Goal: Task Accomplishment & Management: Use online tool/utility

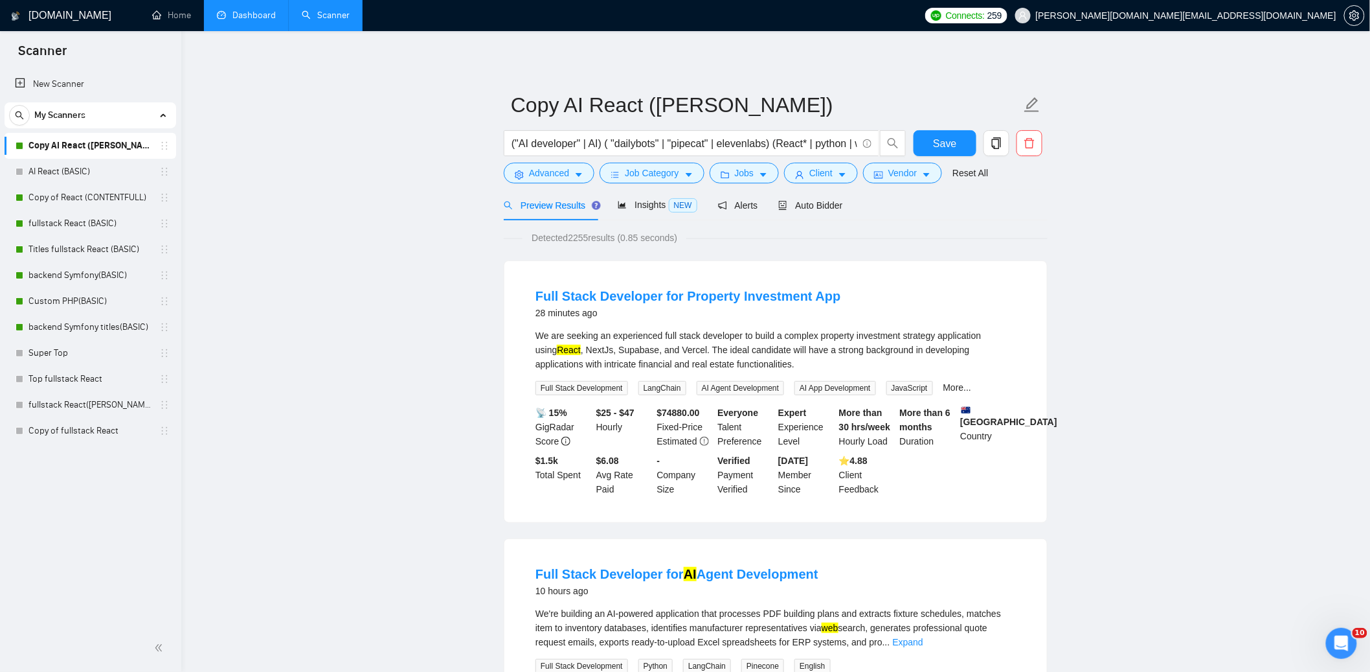
click at [249, 15] on link "Dashboard" at bounding box center [246, 15] width 59 height 11
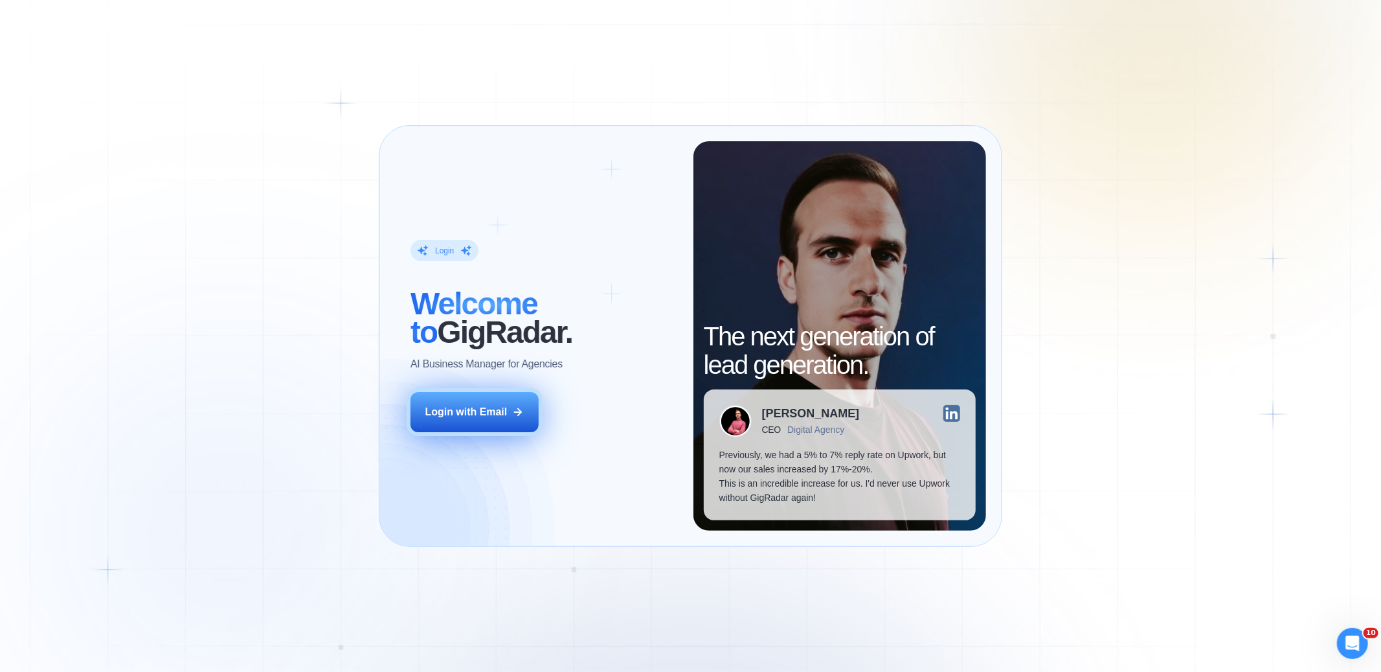
click at [504, 405] on div "Login with Email" at bounding box center [466, 412] width 82 height 14
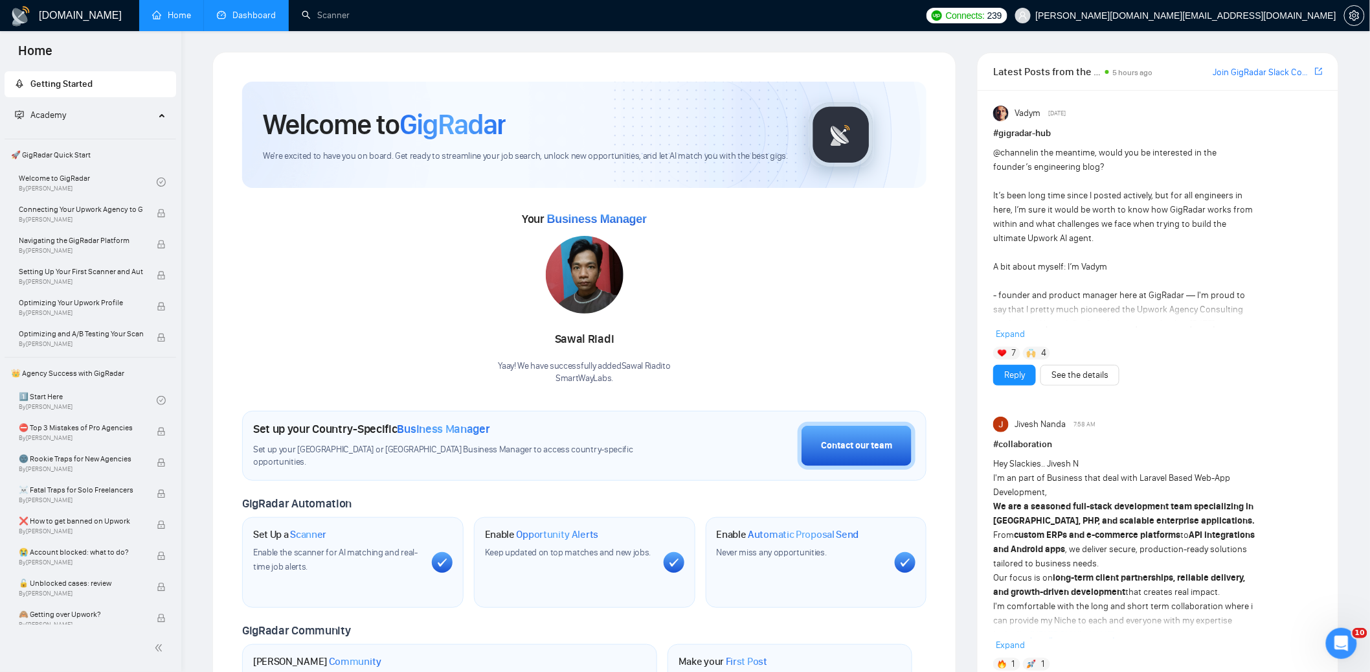
click at [244, 13] on link "Dashboard" at bounding box center [246, 15] width 59 height 11
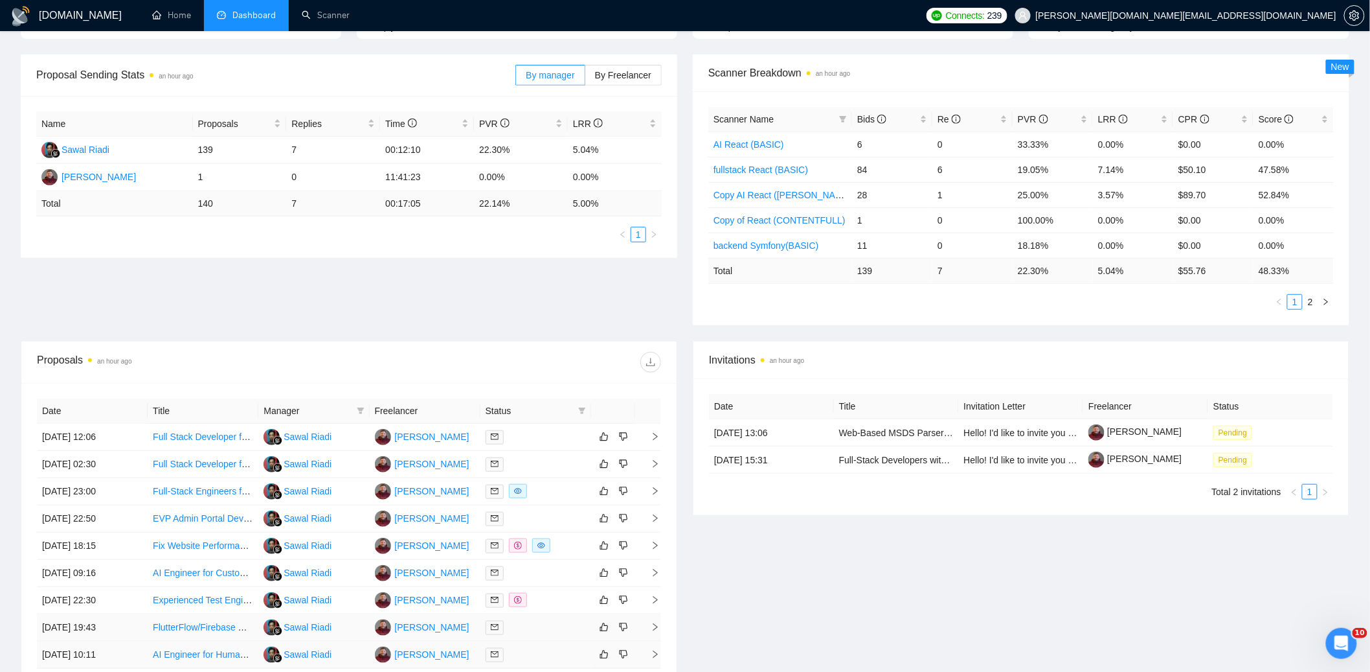
scroll to position [353, 0]
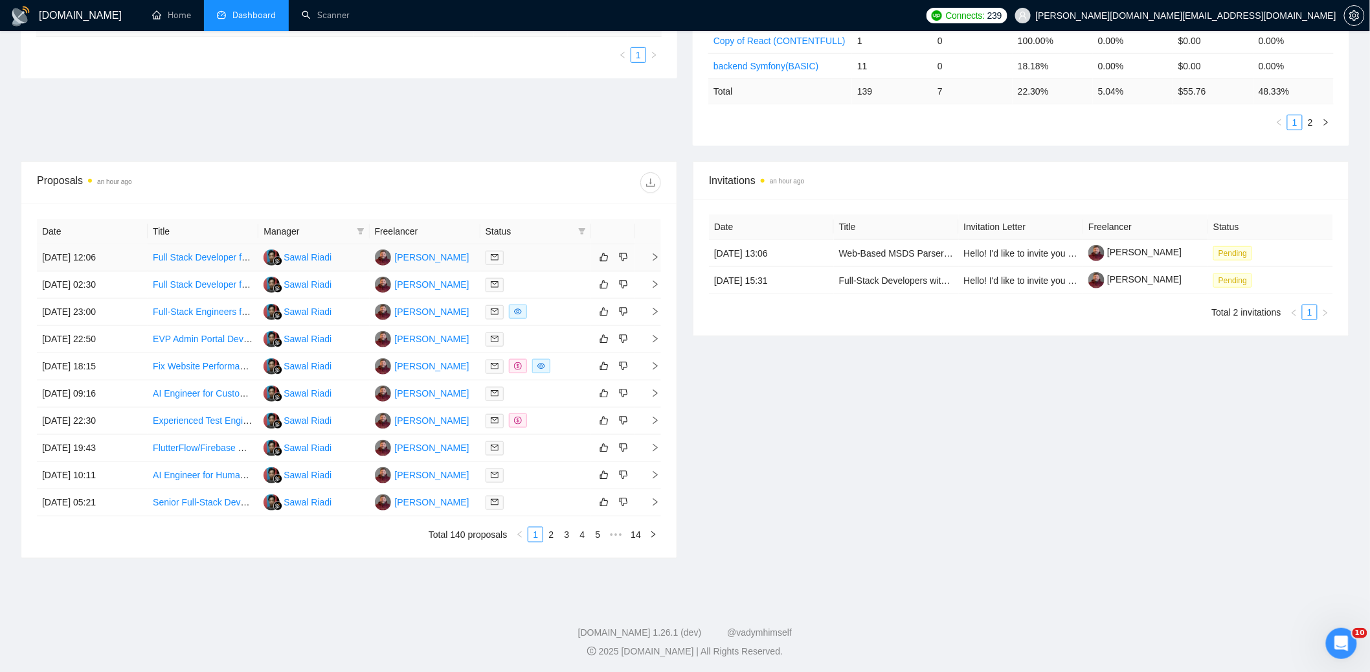
click at [219, 252] on link "Full Stack Developer for Property Investment App" at bounding box center [252, 257] width 199 height 10
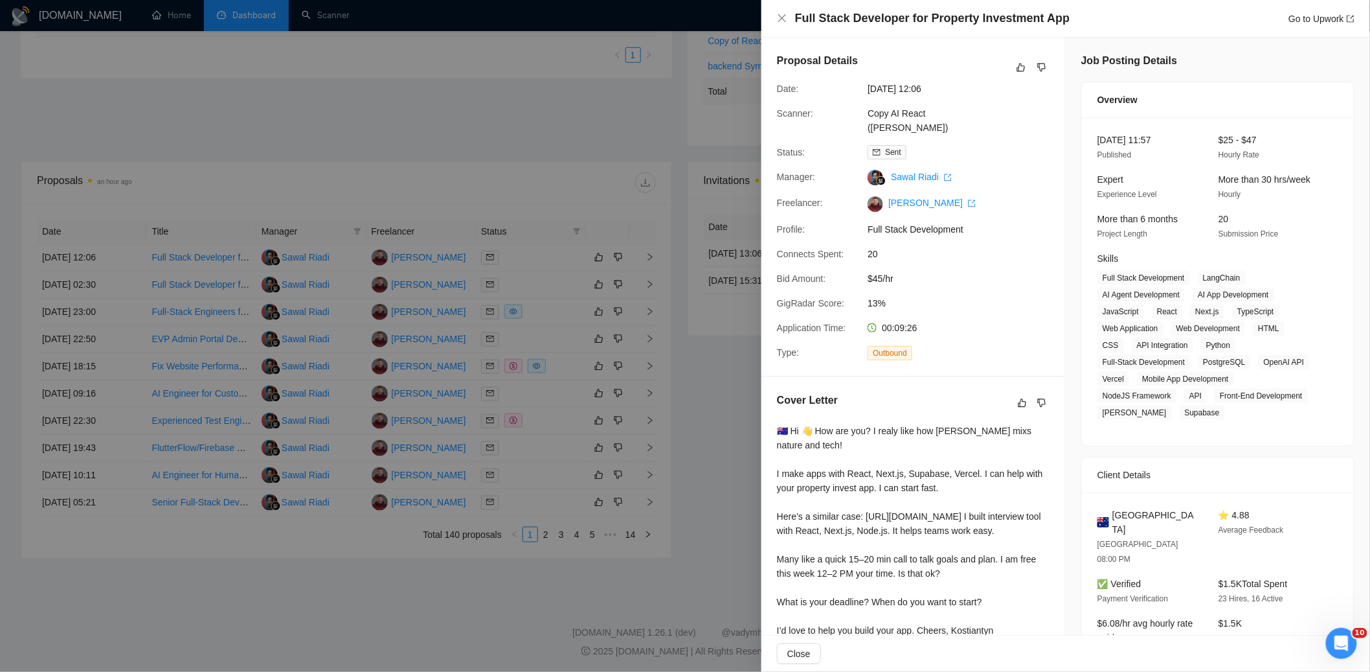
click at [555, 249] on div at bounding box center [685, 336] width 1370 height 672
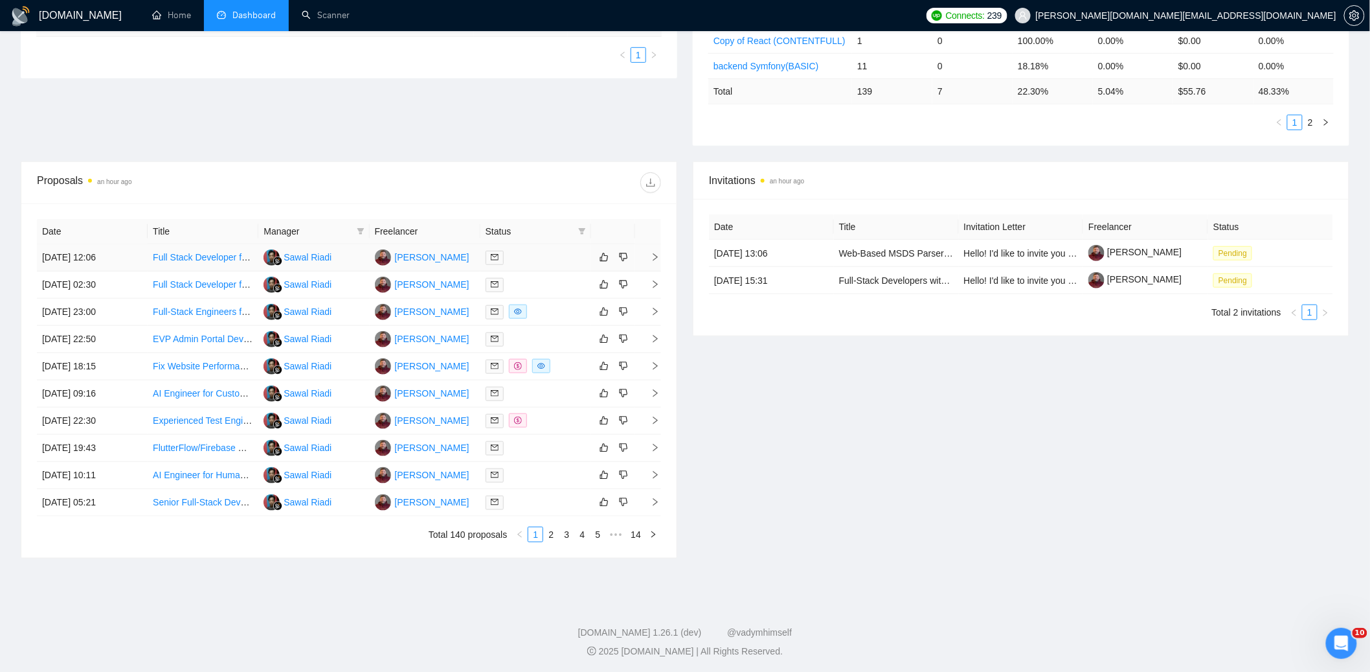
click at [554, 256] on div at bounding box center [536, 257] width 100 height 15
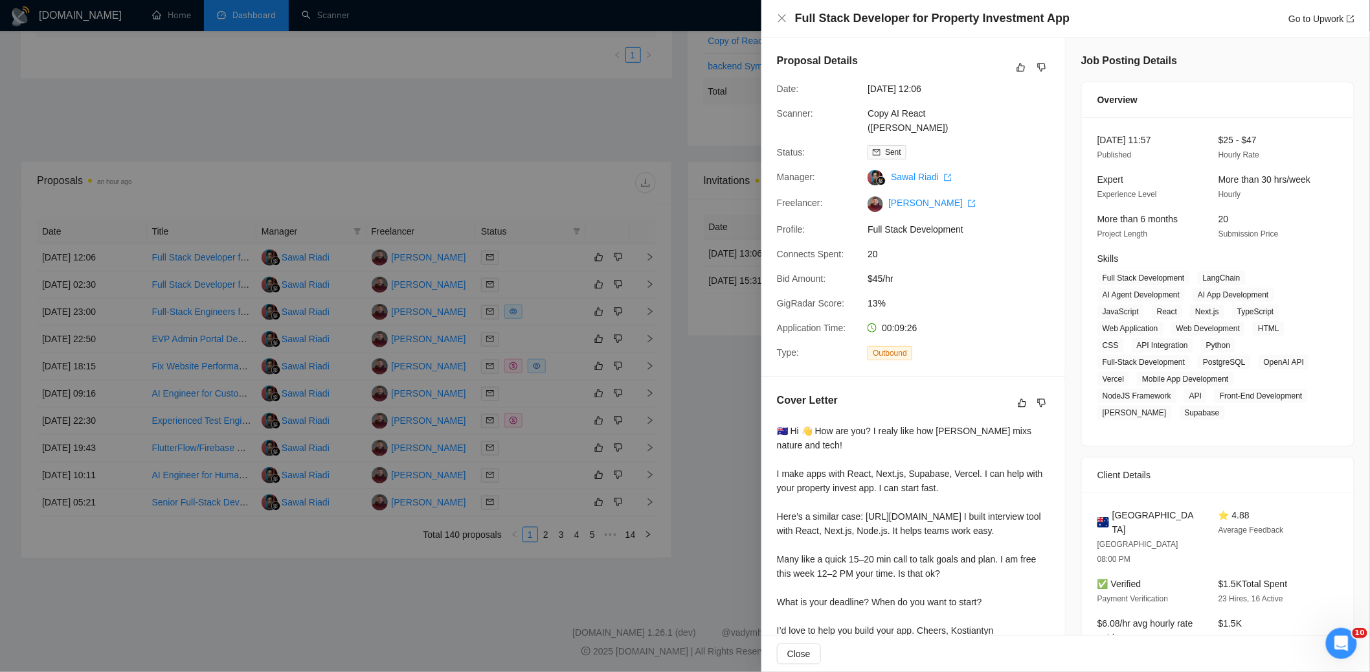
click at [612, 135] on div at bounding box center [685, 336] width 1370 height 672
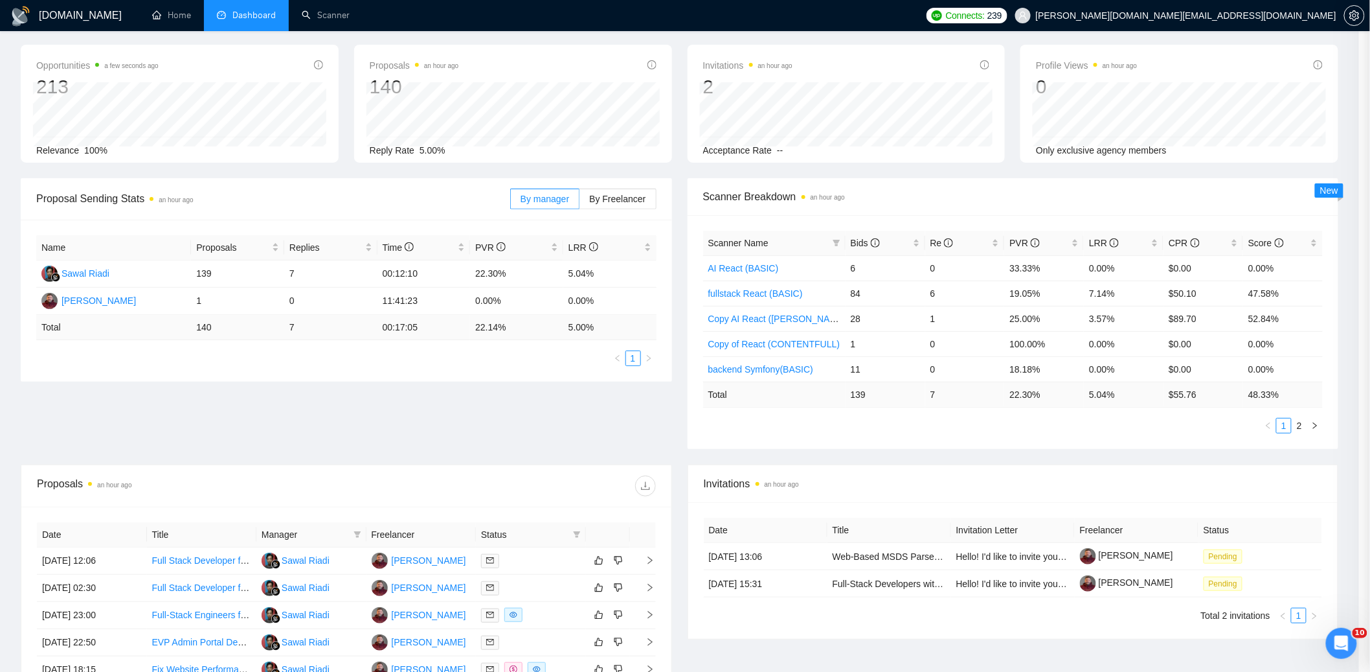
scroll to position [0, 0]
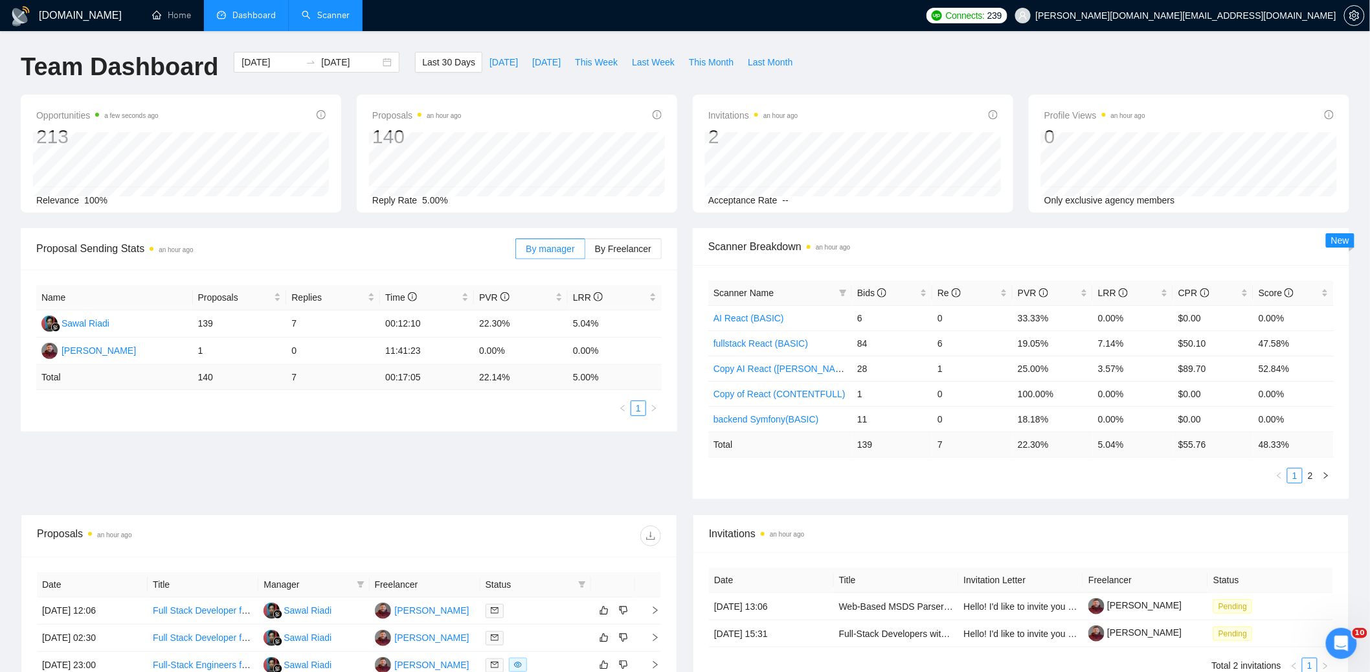
click at [328, 20] on link "Scanner" at bounding box center [326, 15] width 48 height 11
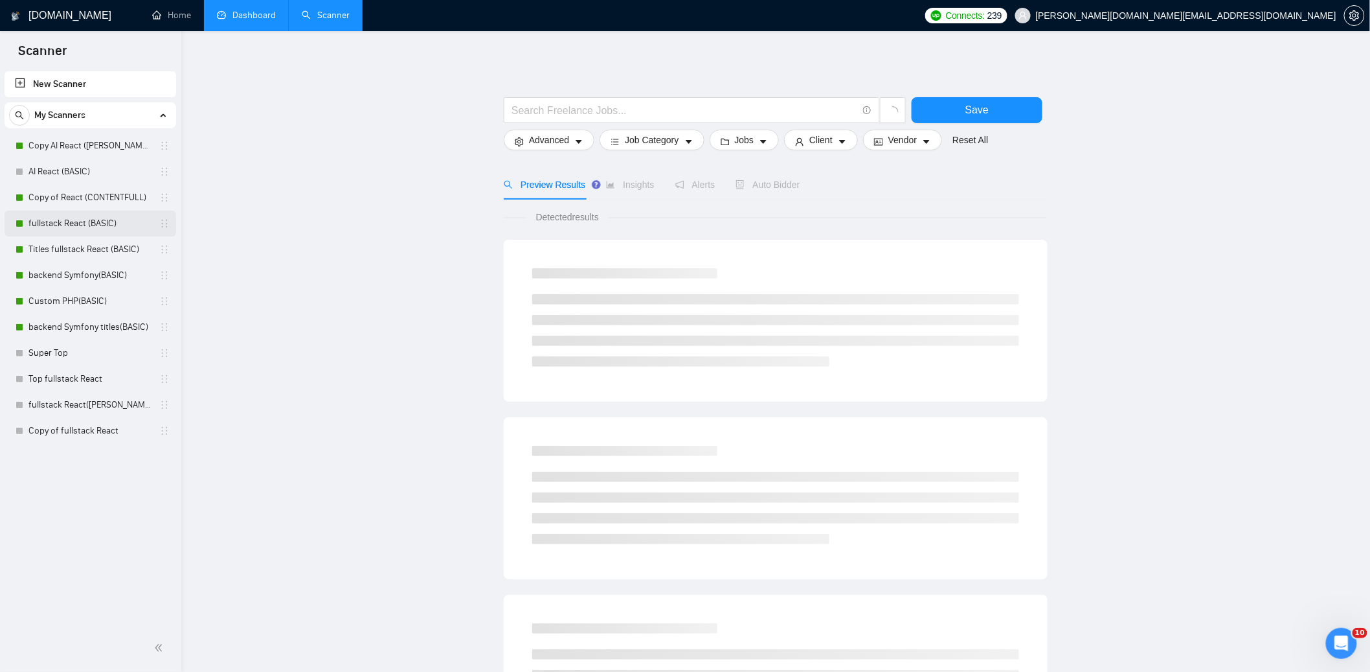
click at [60, 225] on link "fullstack React (BASIC)" at bounding box center [89, 223] width 123 height 26
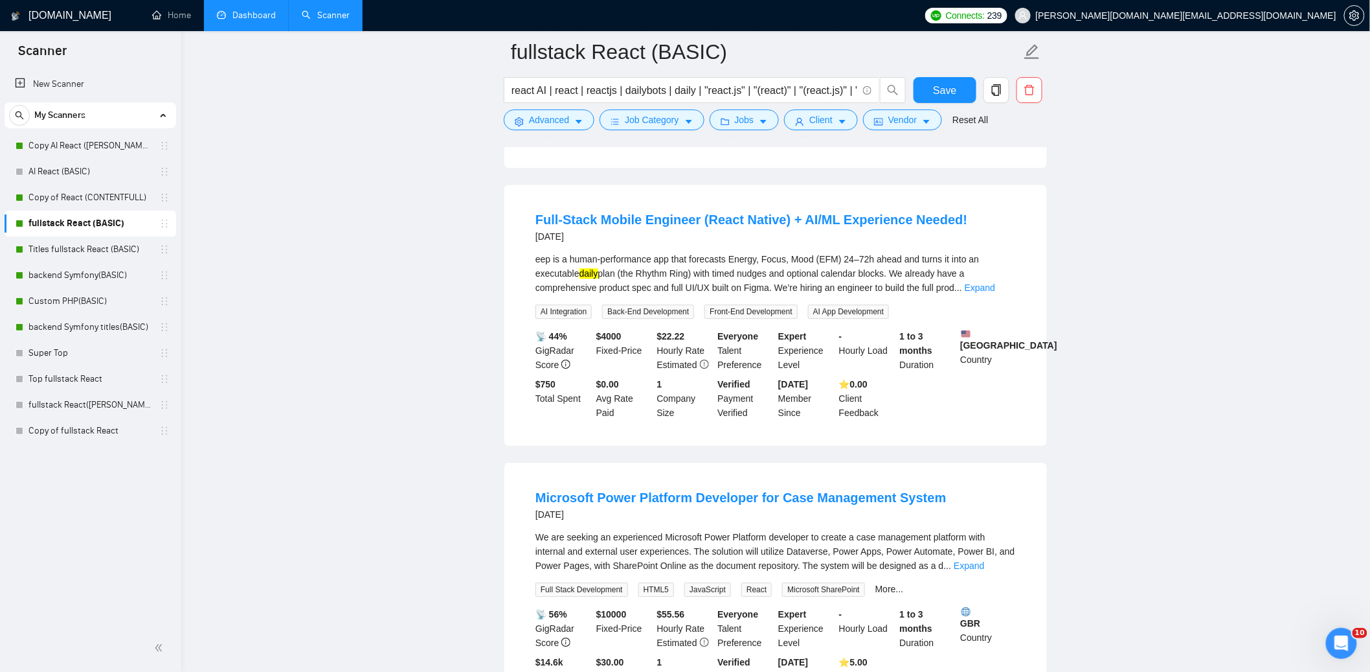
scroll to position [1603, 0]
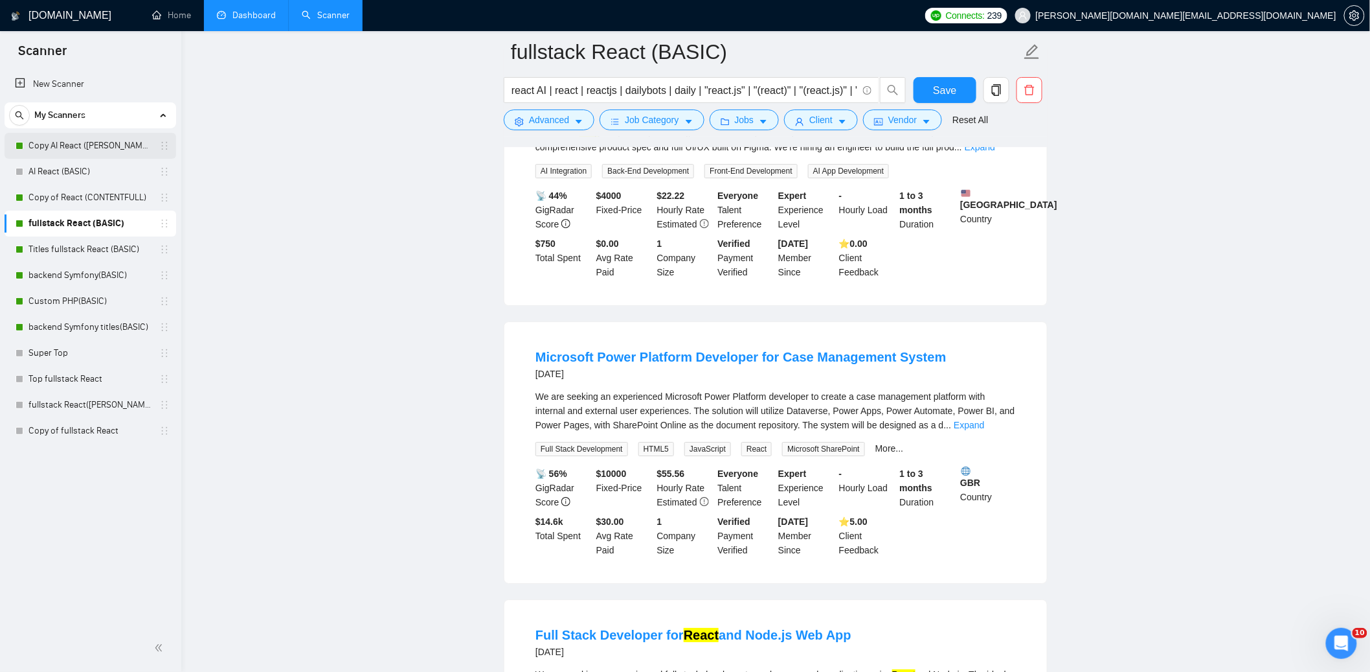
click at [70, 145] on link "Copy AI React ([PERSON_NAME])" at bounding box center [89, 146] width 123 height 26
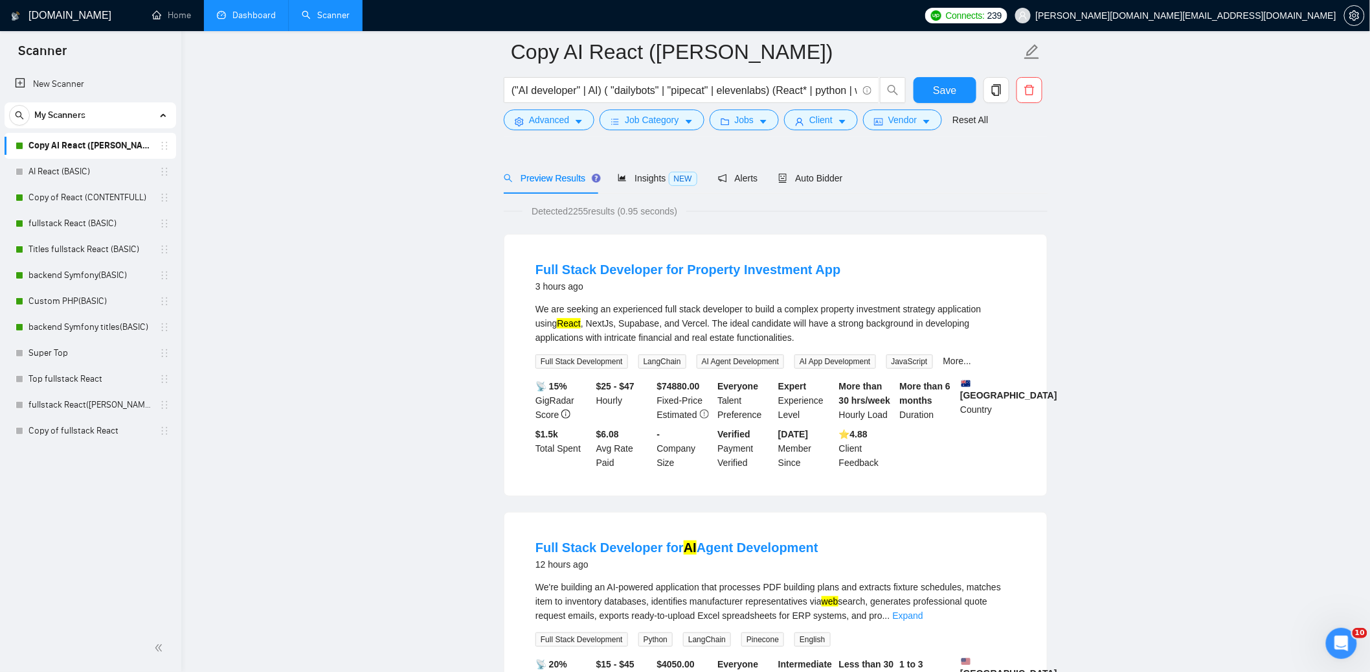
scroll to position [63, 0]
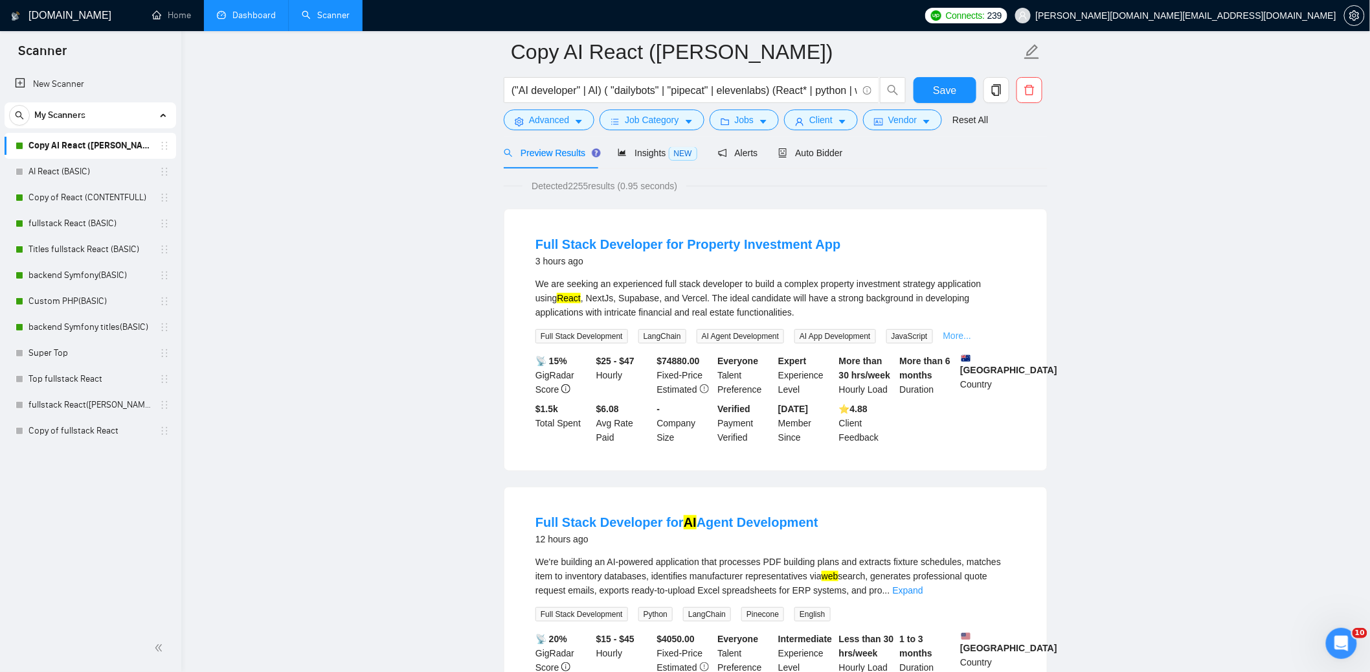
click at [972, 335] on link "More..." at bounding box center [958, 335] width 28 height 10
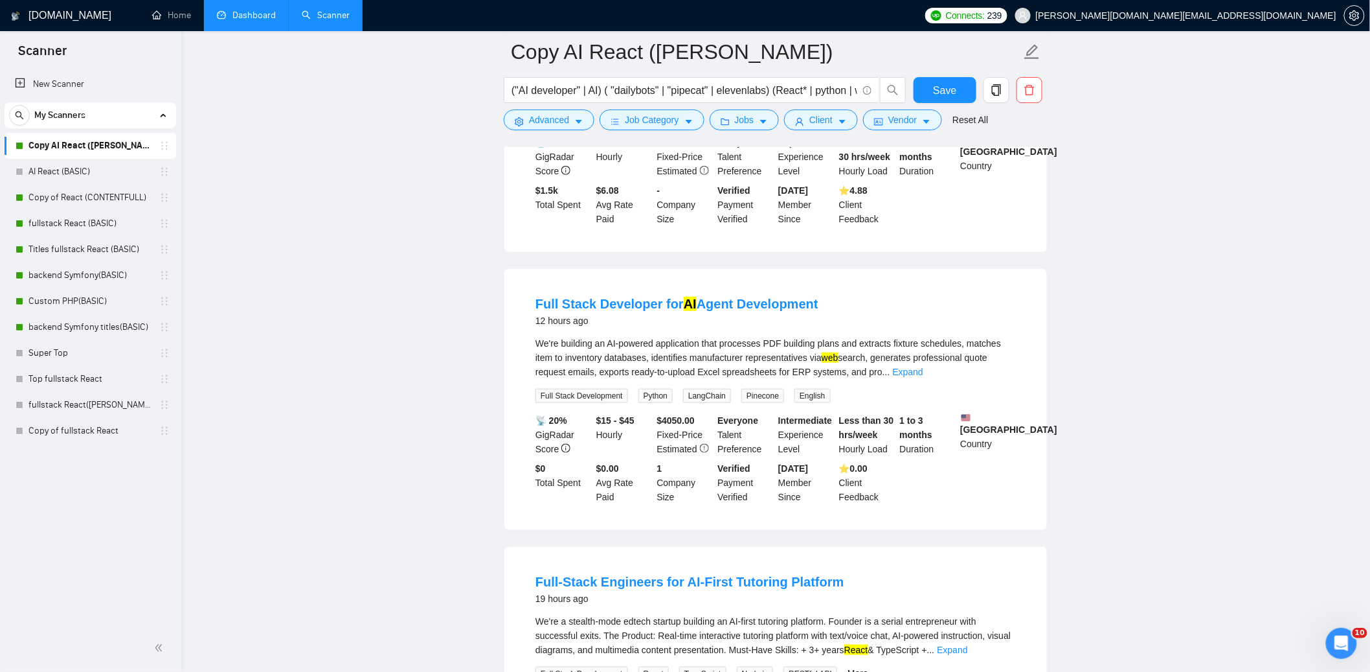
scroll to position [0, 0]
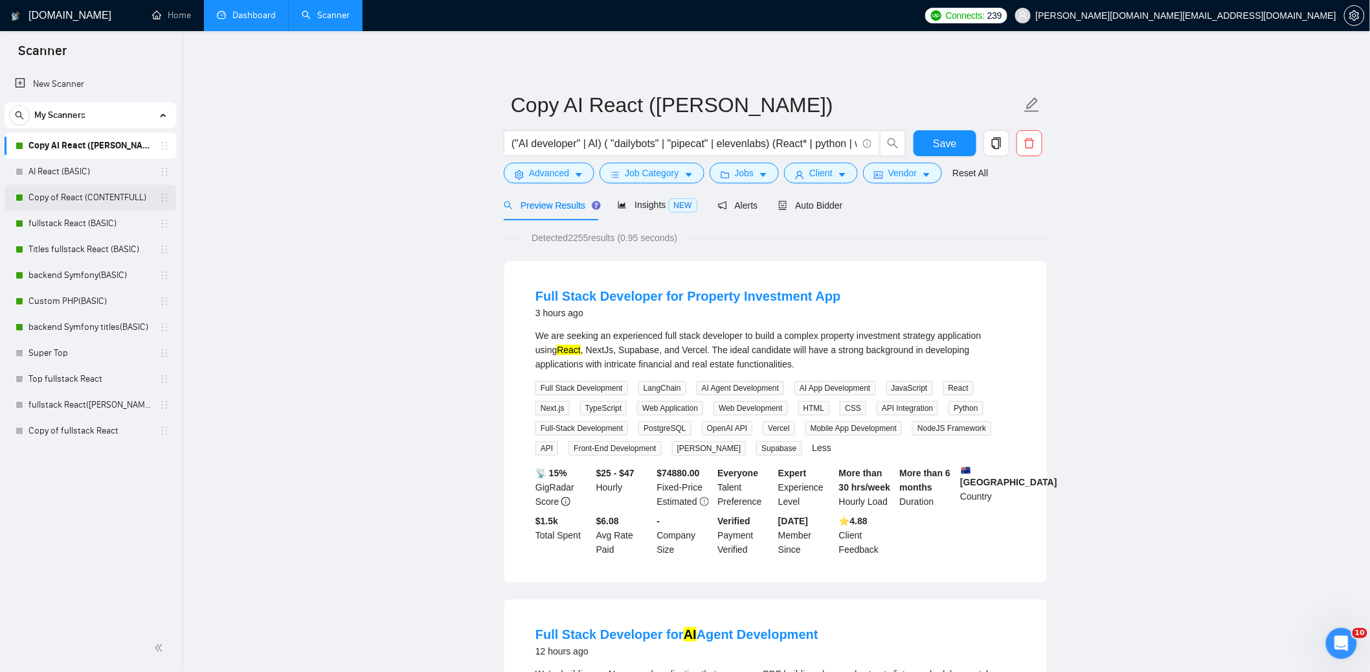
click at [81, 195] on link "Copy of React (CONTENTFULL)" at bounding box center [89, 198] width 123 height 26
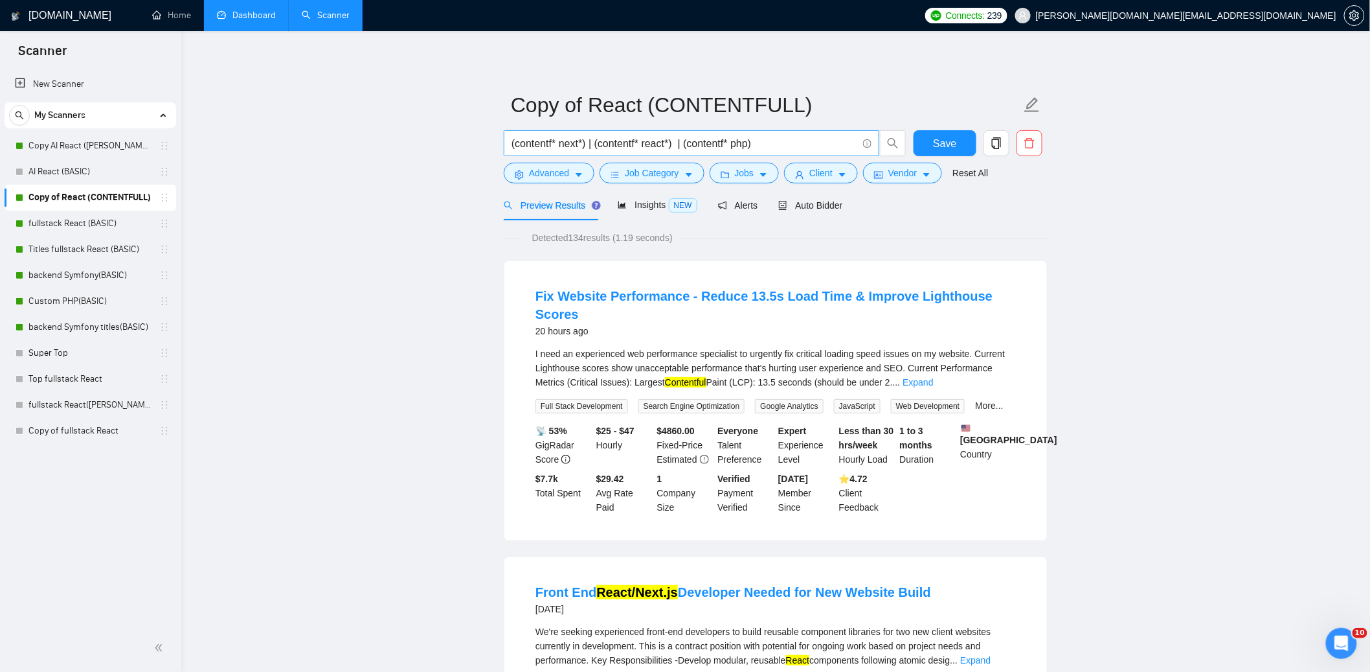
click at [814, 148] on input "(contentf* next*) | (contentf* react*) | (contentf* php)" at bounding box center [685, 143] width 346 height 16
paste input "571578"
click at [795, 146] on input "(contentf* next*) | (contentf* react*) | (contentf* php) 571578" at bounding box center [685, 143] width 346 height 16
click at [819, 144] on input "(contentf* next*) | (contentf* react*) | (contentf* php)" at bounding box center [685, 143] width 346 height 16
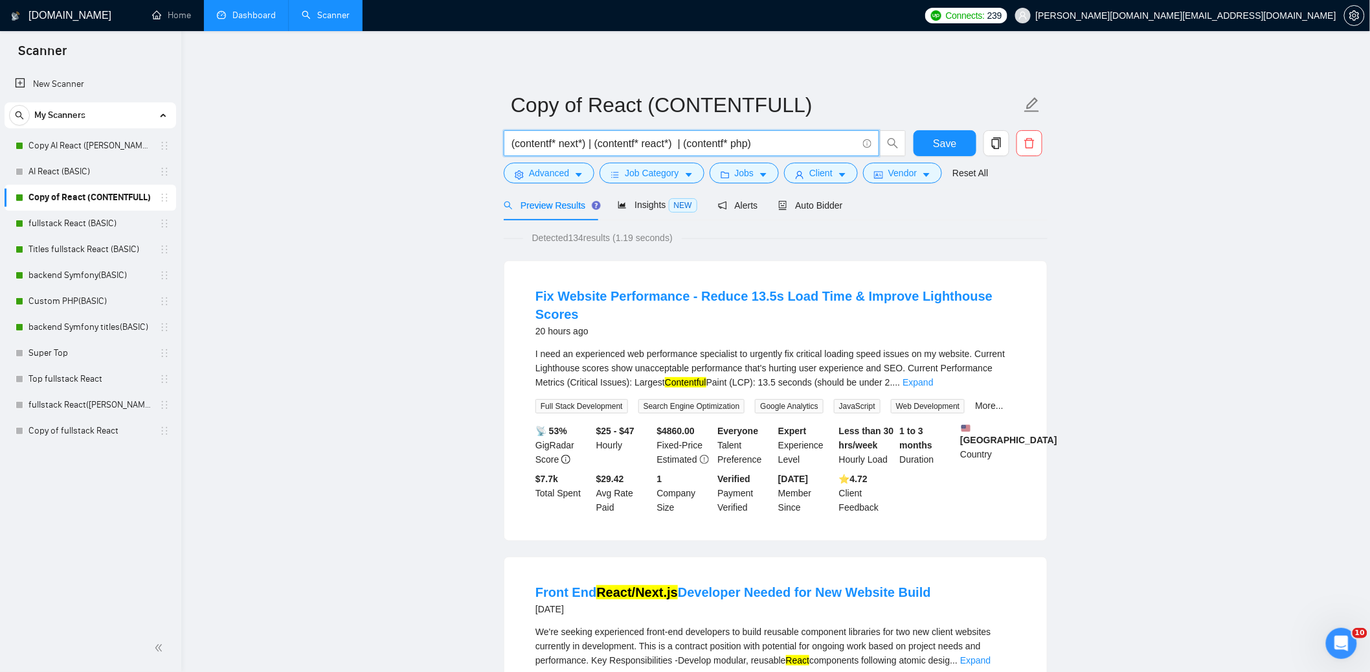
paste input "Web-Based MSDS Parser Development"
type input "(contentf* next*) | (contentf* react*) | (contentf* php) Web-Based MSDS Parser …"
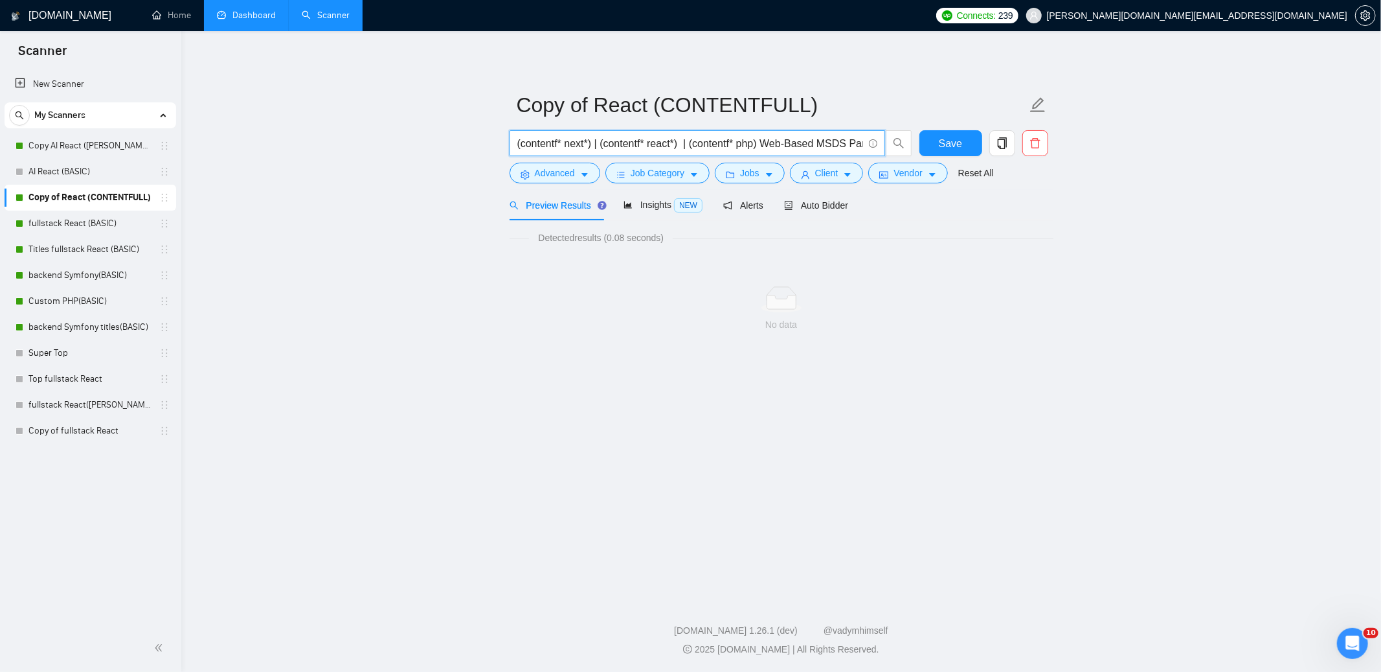
scroll to position [0, 17]
drag, startPoint x: 859, startPoint y: 142, endPoint x: 762, endPoint y: 147, distance: 97.3
click at [762, 147] on input "(contentf* next*) | (contentf* react*) | (contentf* php) Web-Based MSDS Parser …" at bounding box center [690, 143] width 346 height 16
click at [72, 224] on link "fullstack React (BASIC)" at bounding box center [89, 223] width 123 height 26
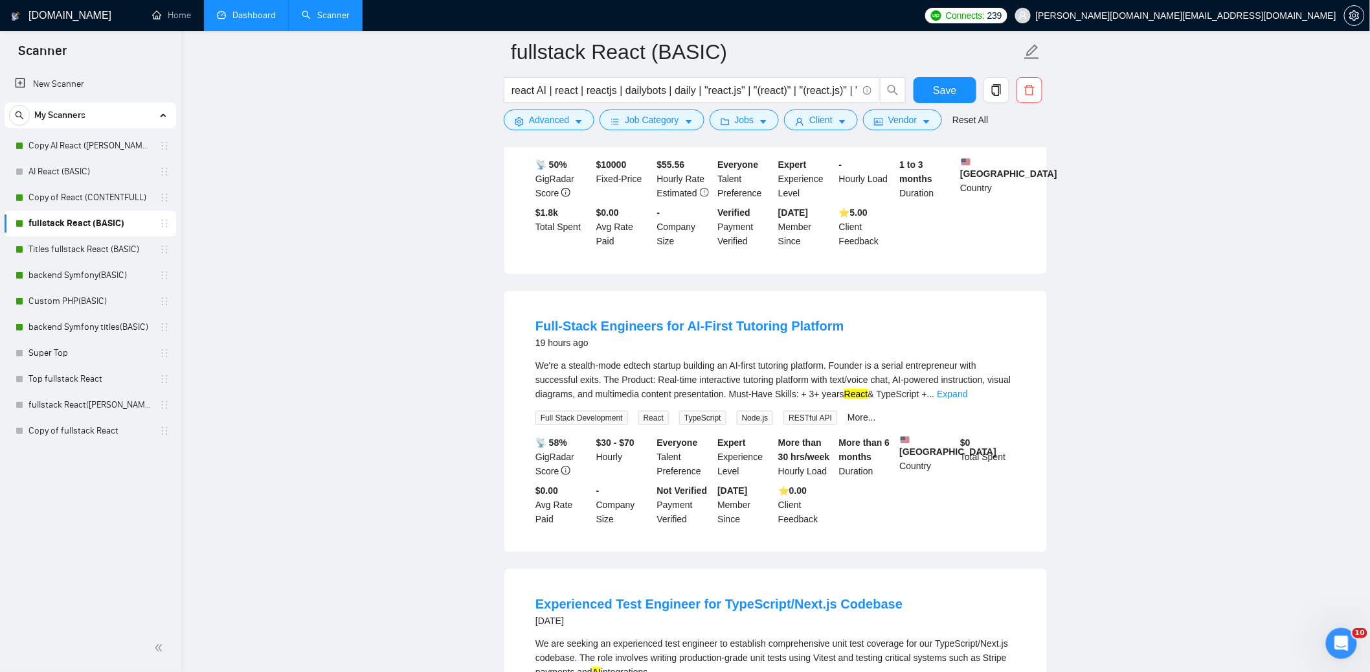
scroll to position [23, 0]
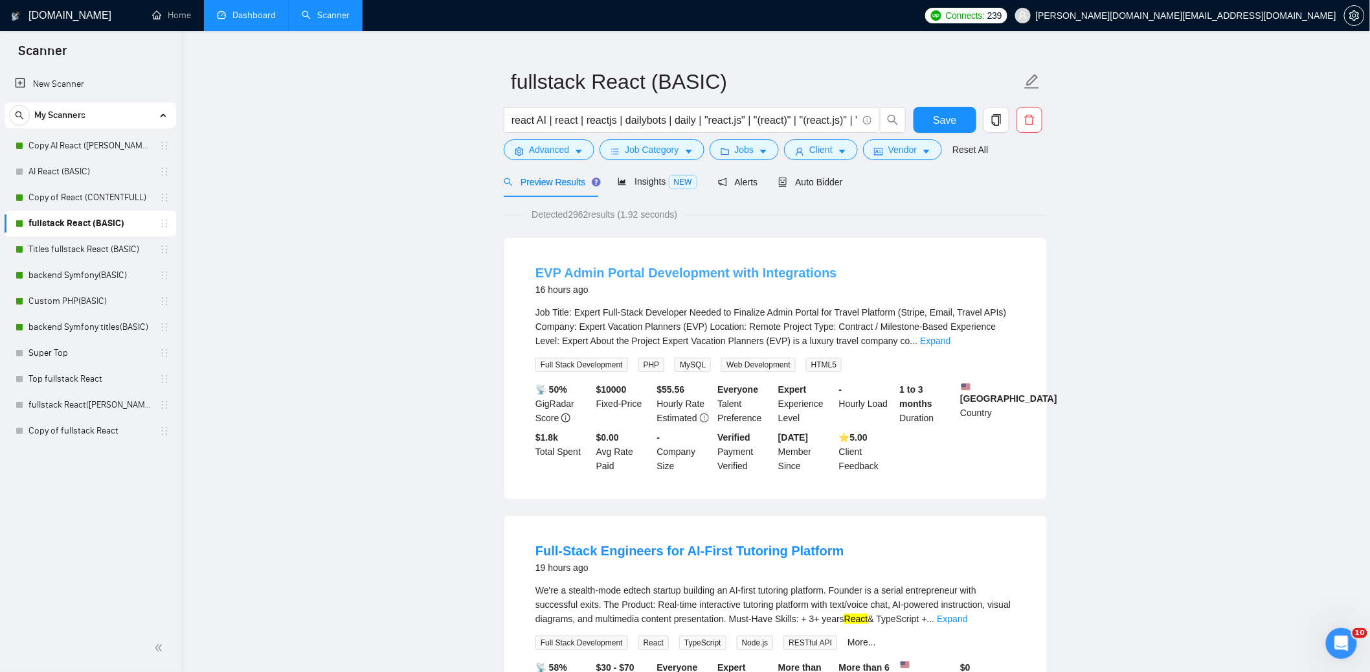
click at [762, 273] on link "EVP Admin Portal Development with Integrations" at bounding box center [687, 273] width 302 height 14
click at [825, 181] on span "Auto Bidder" at bounding box center [810, 182] width 64 height 10
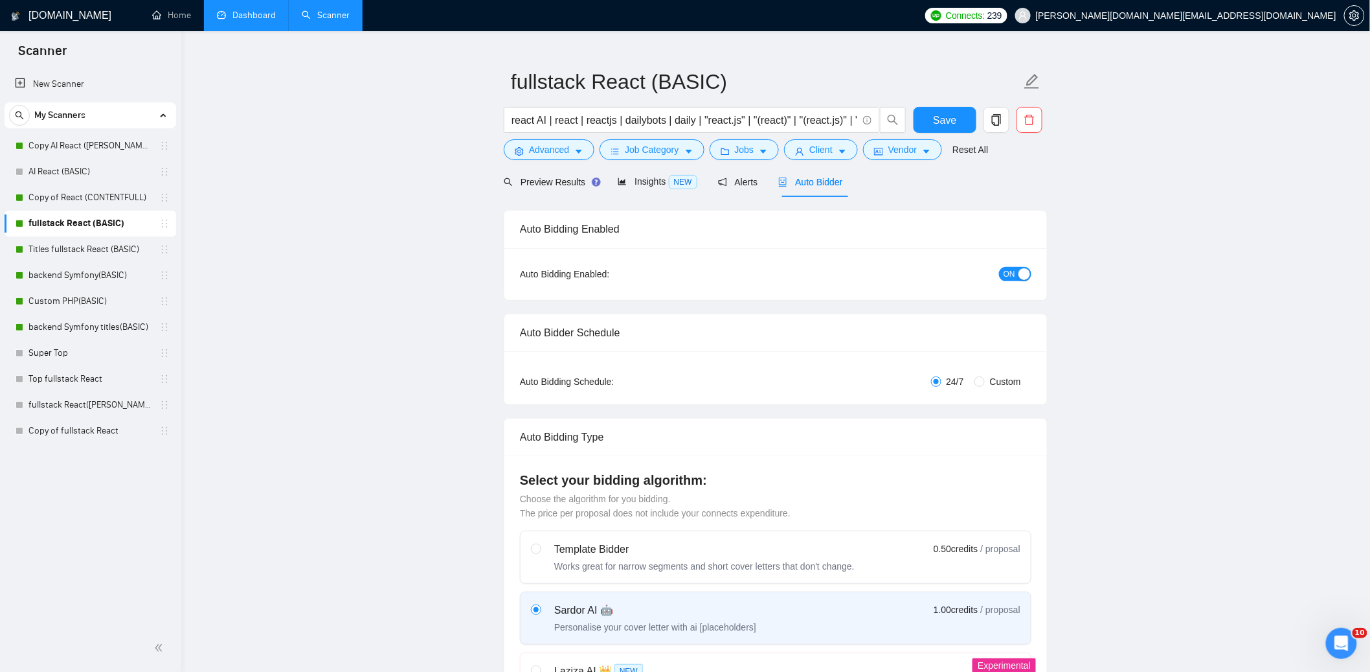
checkbox input "true"
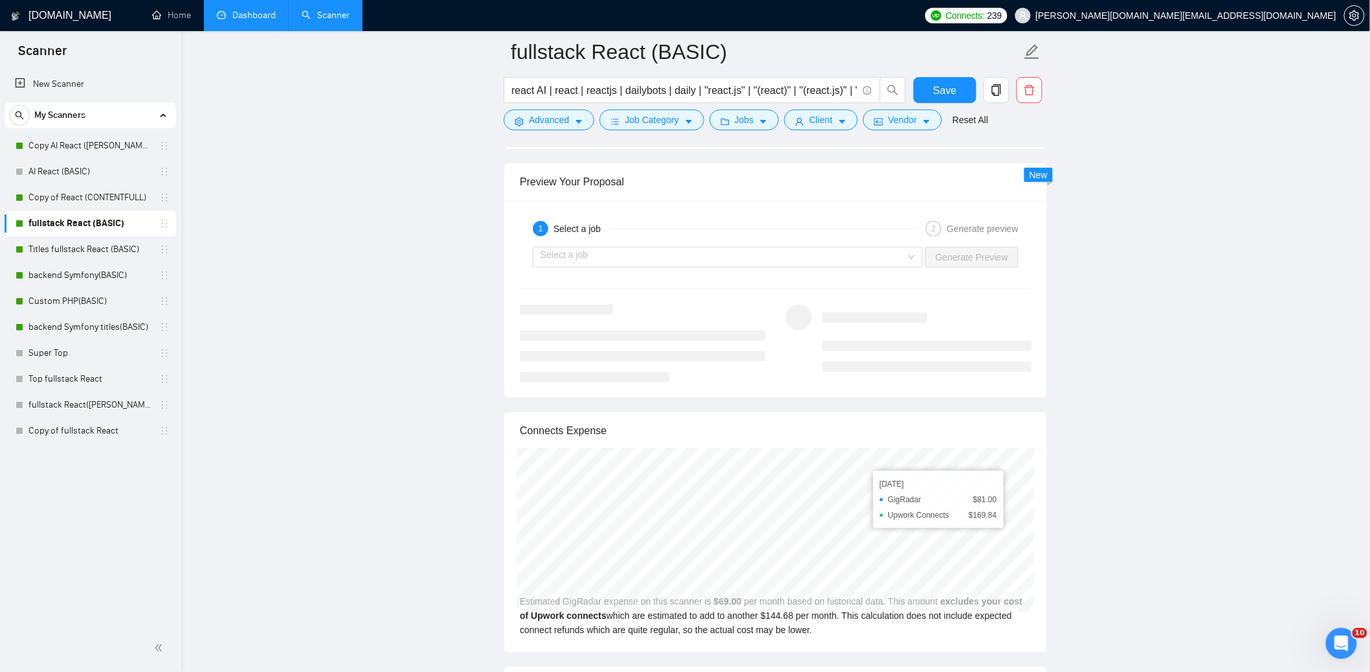
scroll to position [2460, 0]
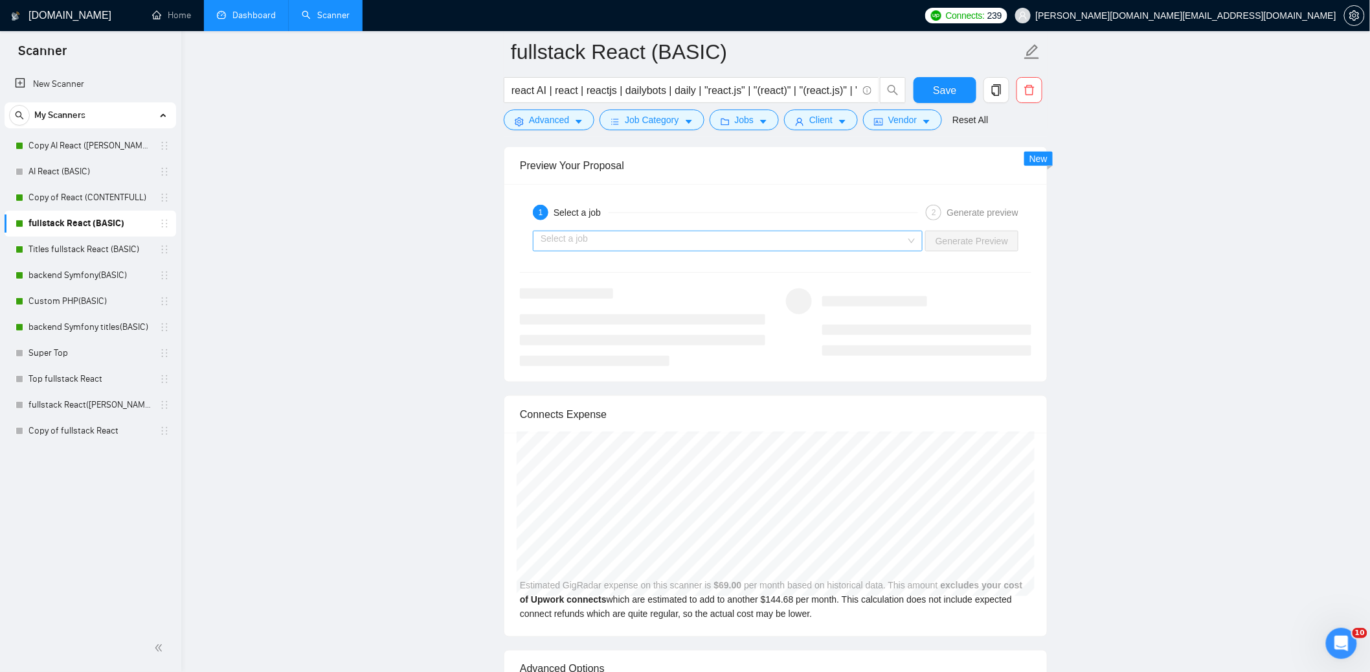
click at [896, 238] on input "search" at bounding box center [723, 240] width 365 height 19
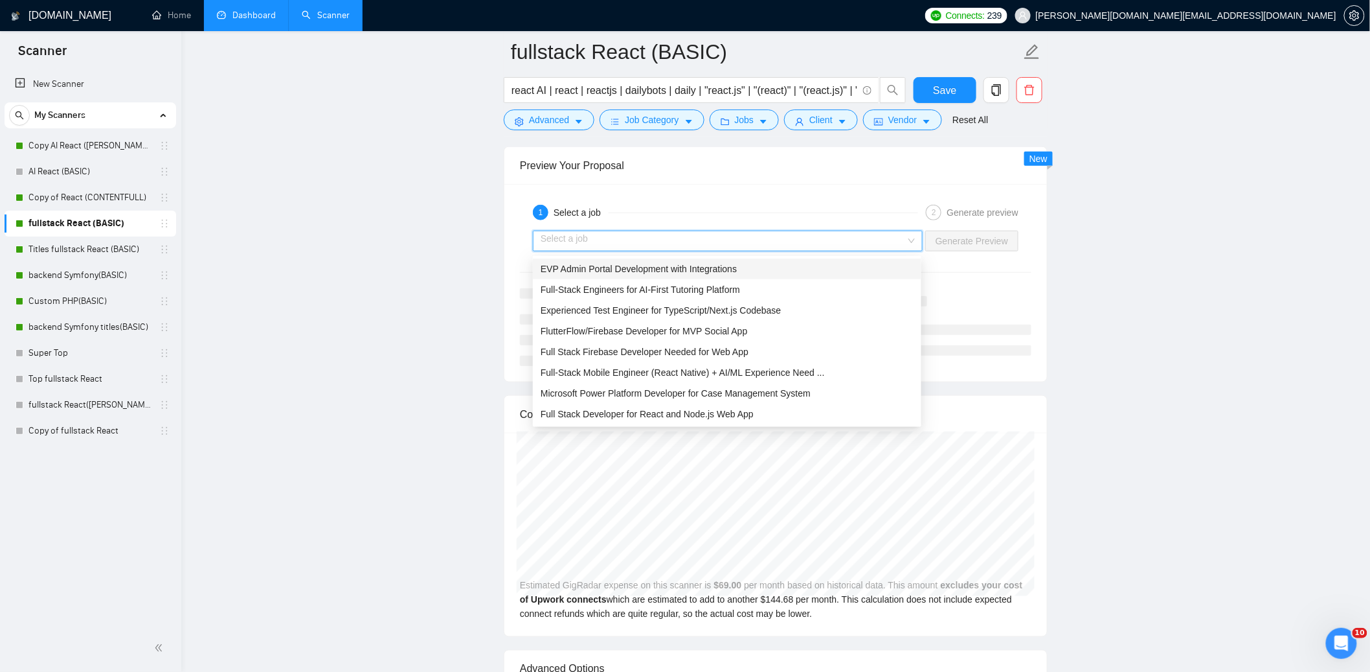
click at [652, 264] on span "EVP Admin Portal Development with Integrations" at bounding box center [639, 269] width 196 height 10
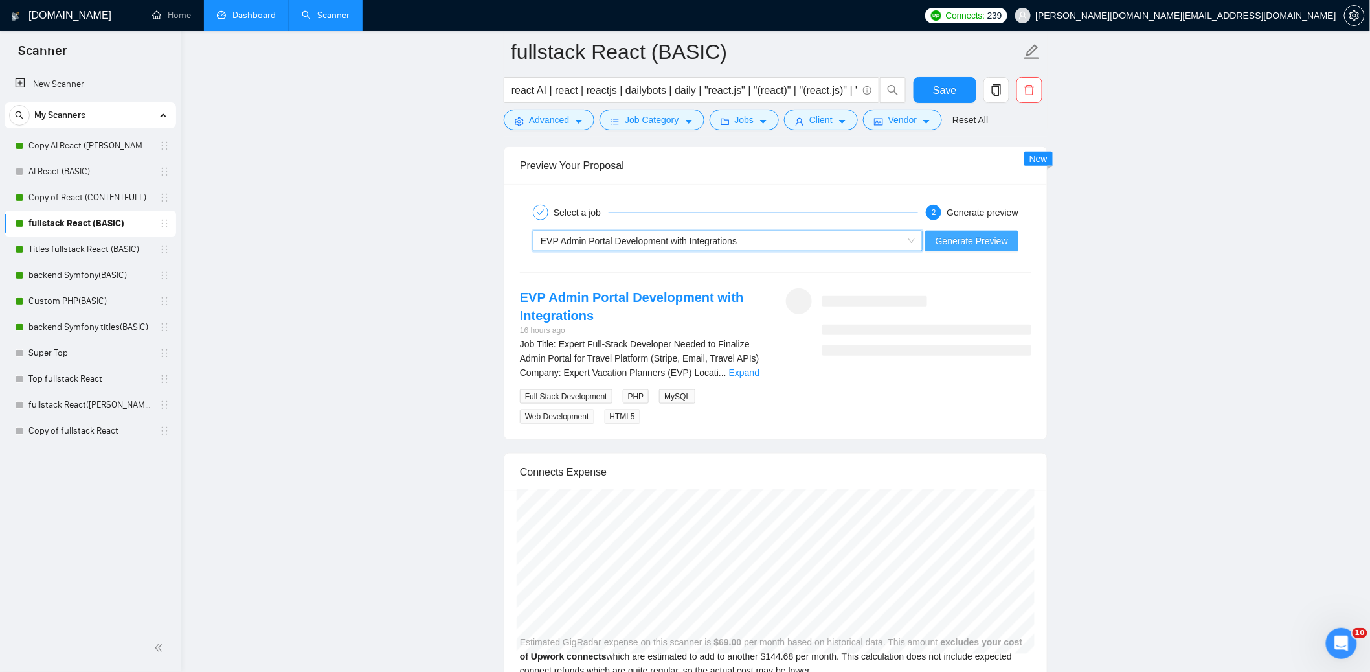
click at [944, 240] on span "Generate Preview" at bounding box center [972, 241] width 73 height 14
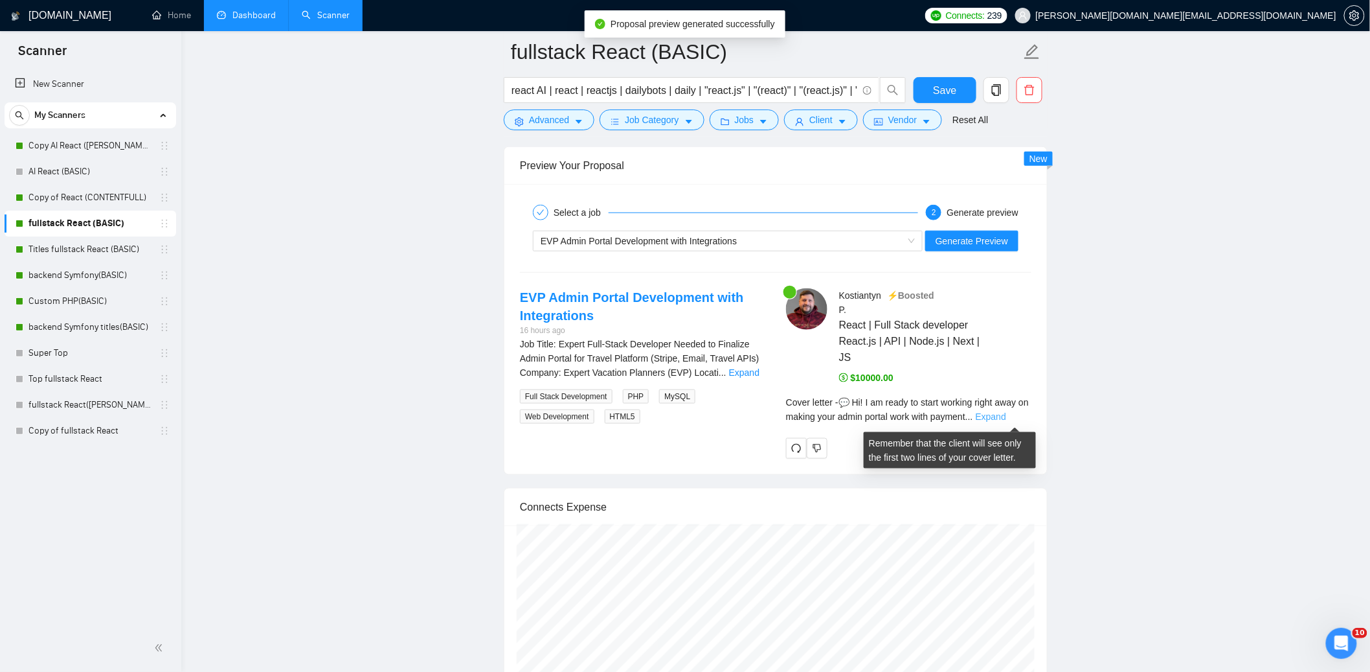
click at [1006, 416] on link "Expand" at bounding box center [991, 416] width 30 height 10
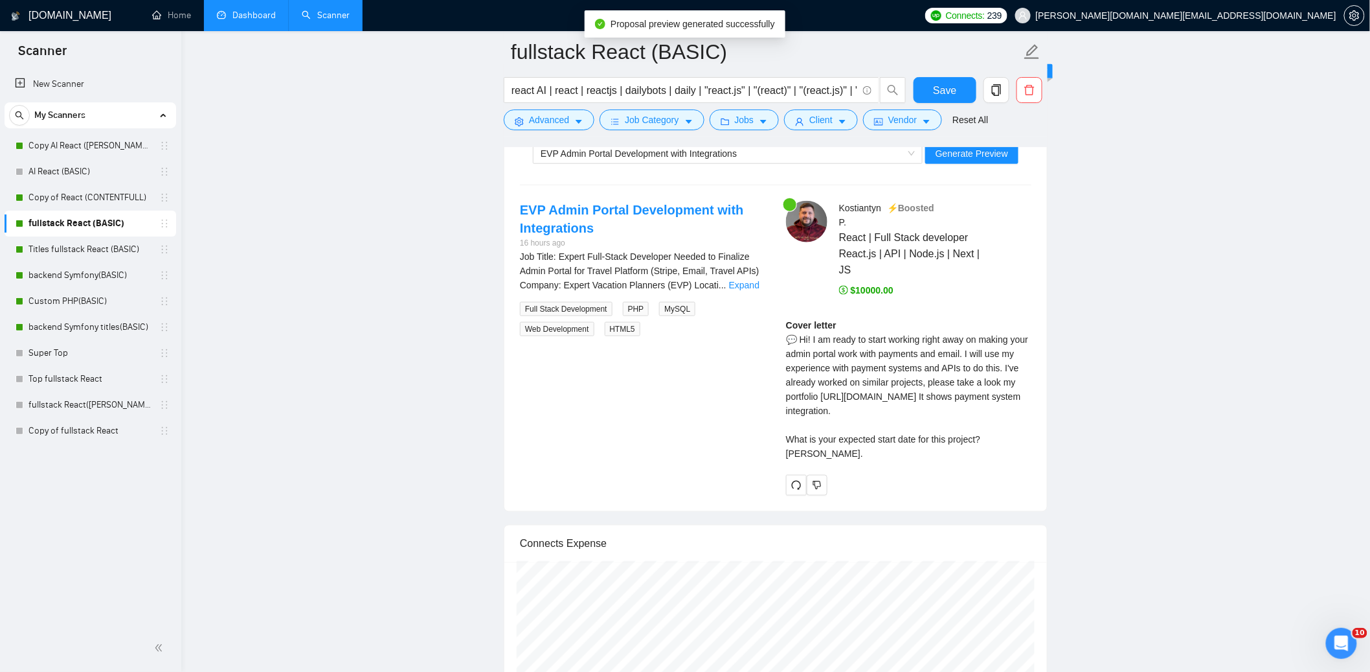
scroll to position [2549, 0]
click at [243, 14] on link "Dashboard" at bounding box center [246, 15] width 59 height 11
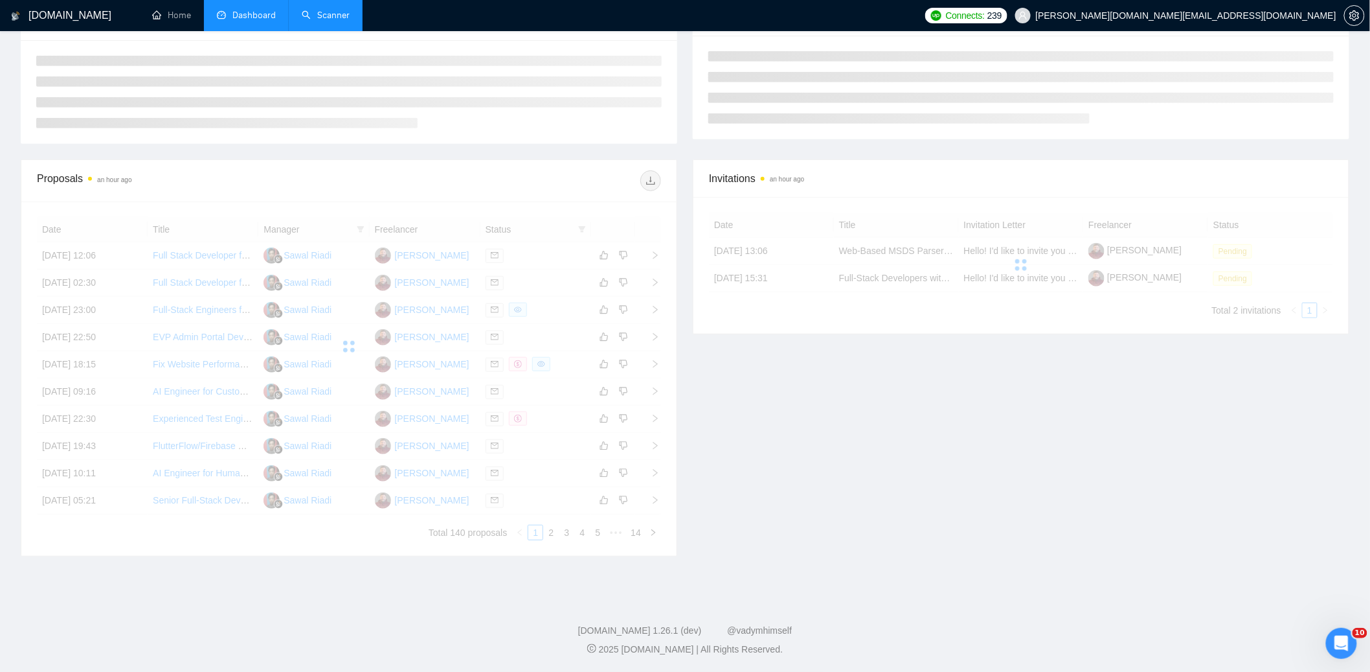
scroll to position [104, 0]
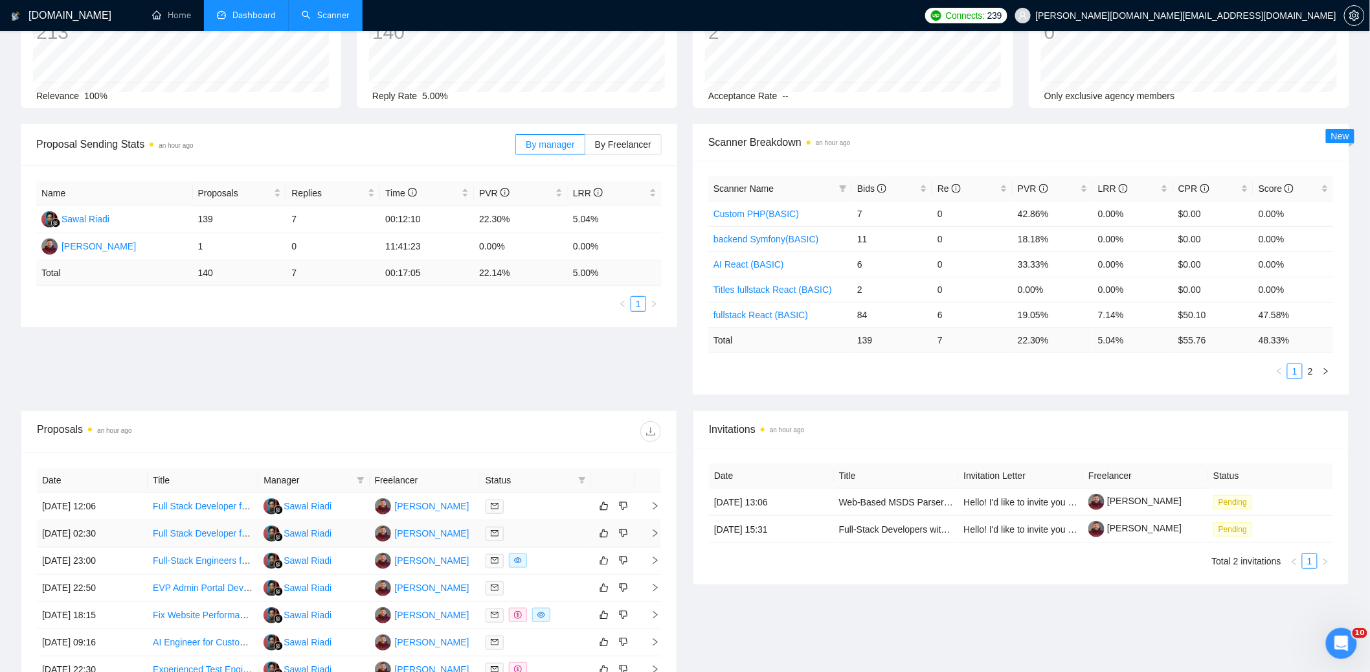
click at [567, 529] on div at bounding box center [536, 533] width 100 height 15
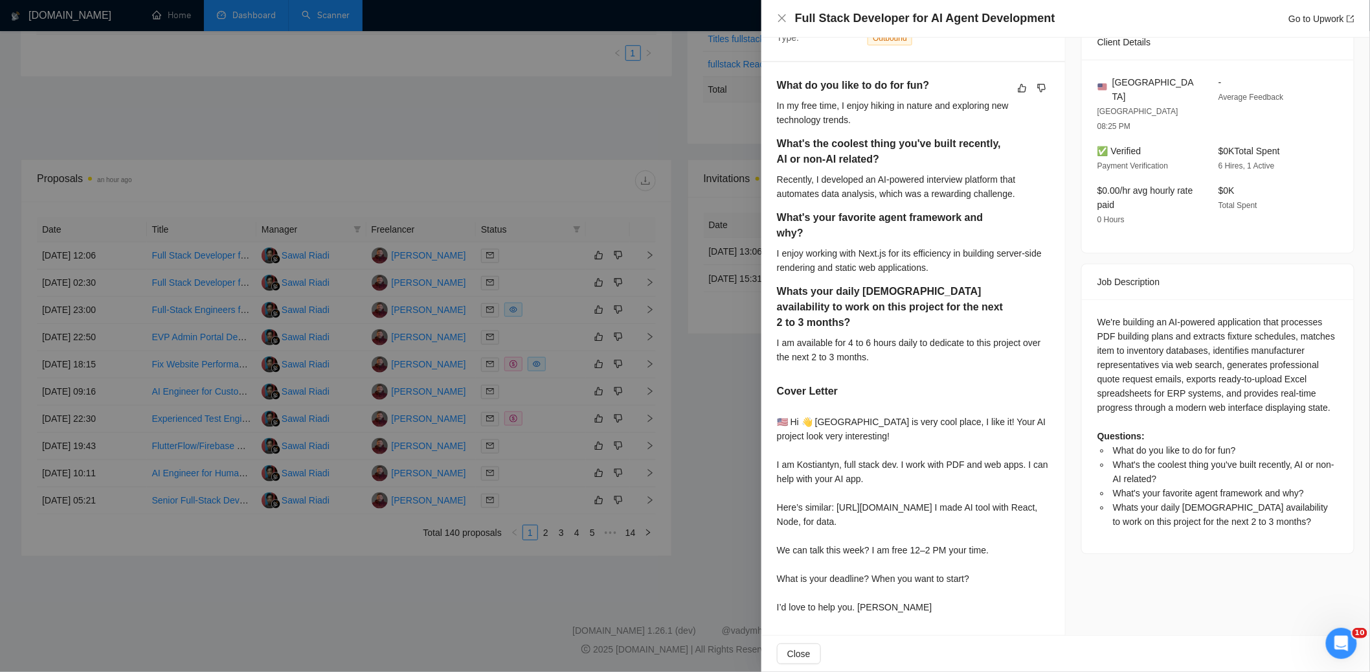
scroll to position [326, 0]
drag, startPoint x: 951, startPoint y: 600, endPoint x: 772, endPoint y: 436, distance: 242.5
click at [772, 437] on div "What do you like to do for fun? In my free time, I enjoy hiking in nature and e…" at bounding box center [914, 348] width 304 height 572
copy div "m Kostiantyn, full stack dev. I work with PDF and web apps. I can help with you…"
click at [1143, 571] on div "Job Posting Details Overview 06 Oct, 2025 02:20 Published $15 - $45 Hourly Rate…" at bounding box center [1218, 179] width 304 height 912
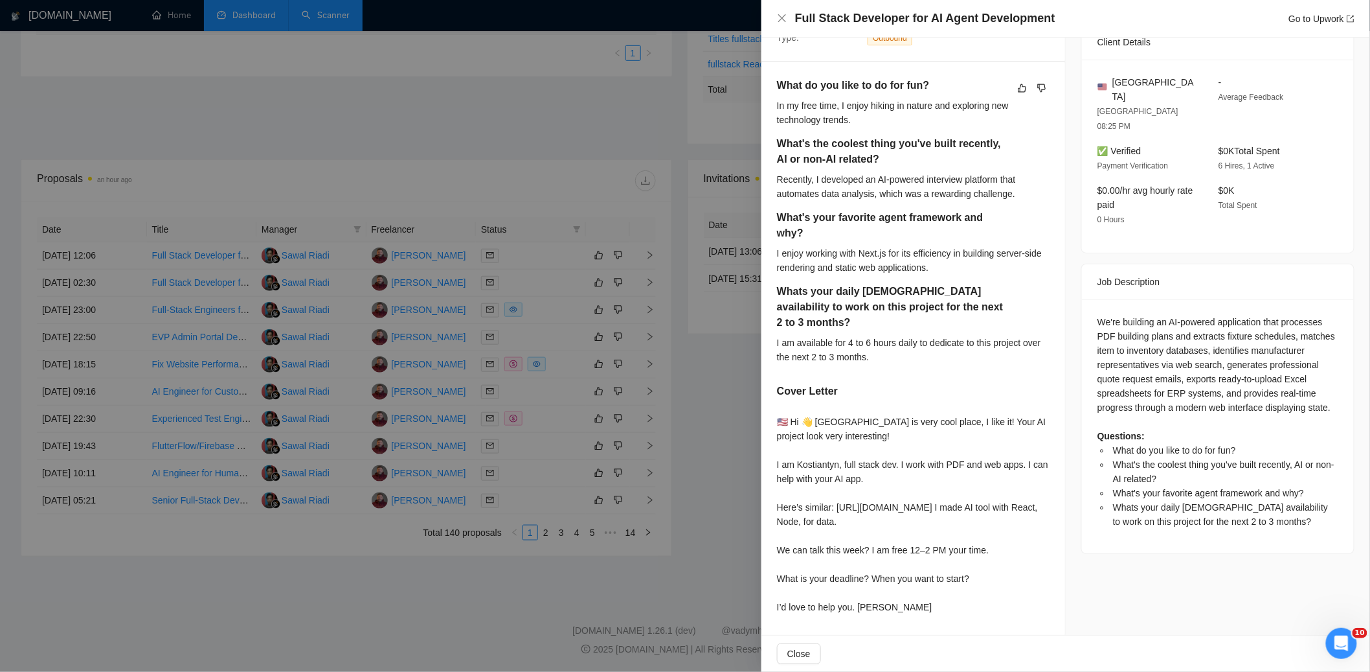
click at [578, 612] on div at bounding box center [685, 336] width 1370 height 672
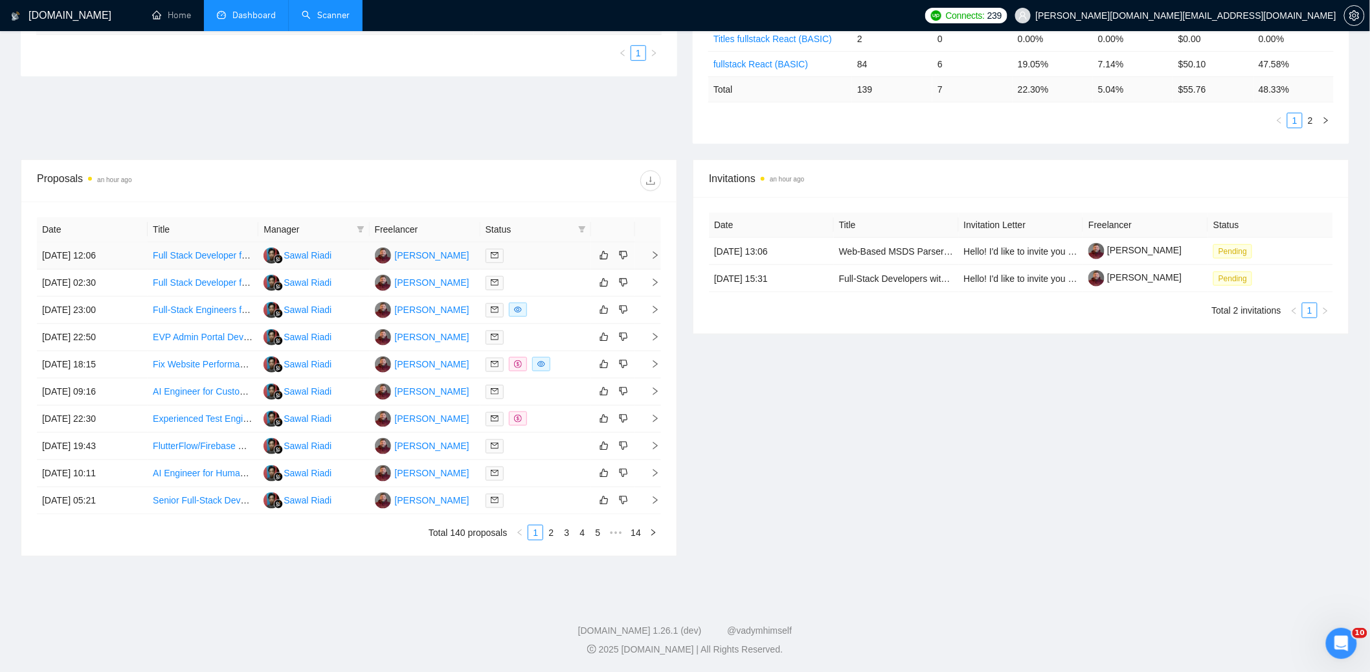
click at [202, 256] on link "Full Stack Developer for Property Investment App" at bounding box center [252, 255] width 199 height 10
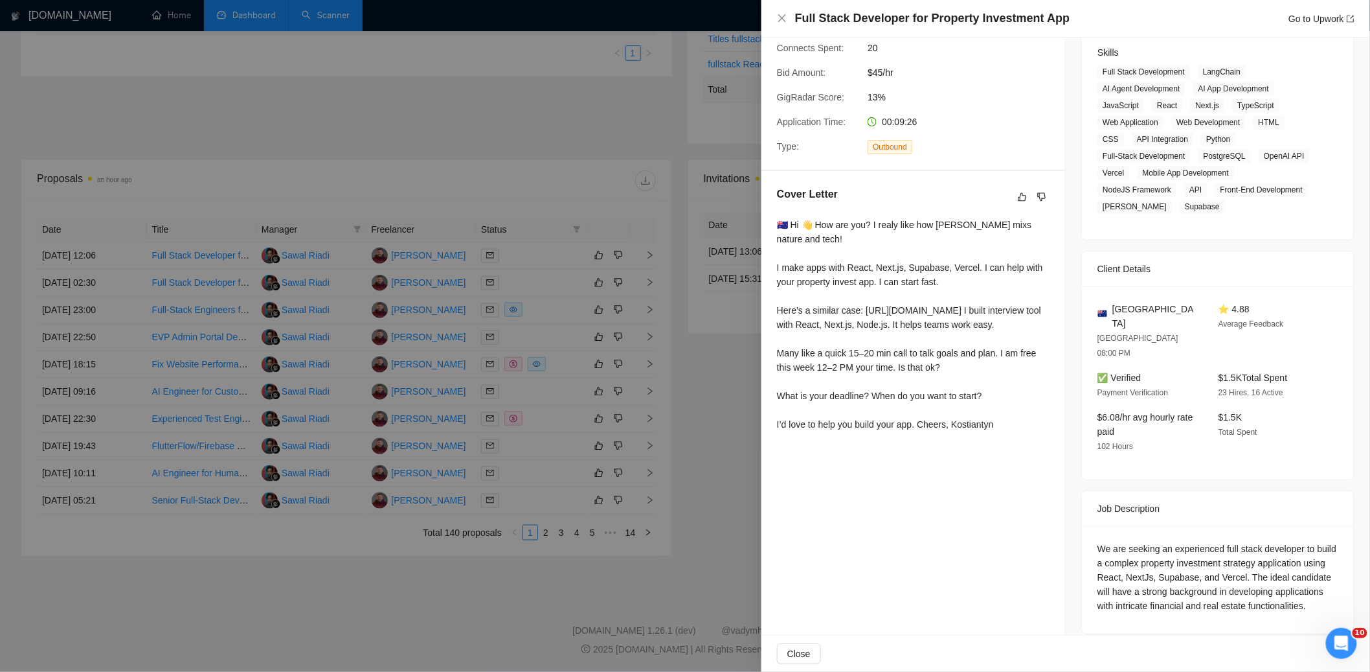
scroll to position [205, 0]
click at [413, 117] on div at bounding box center [685, 336] width 1370 height 672
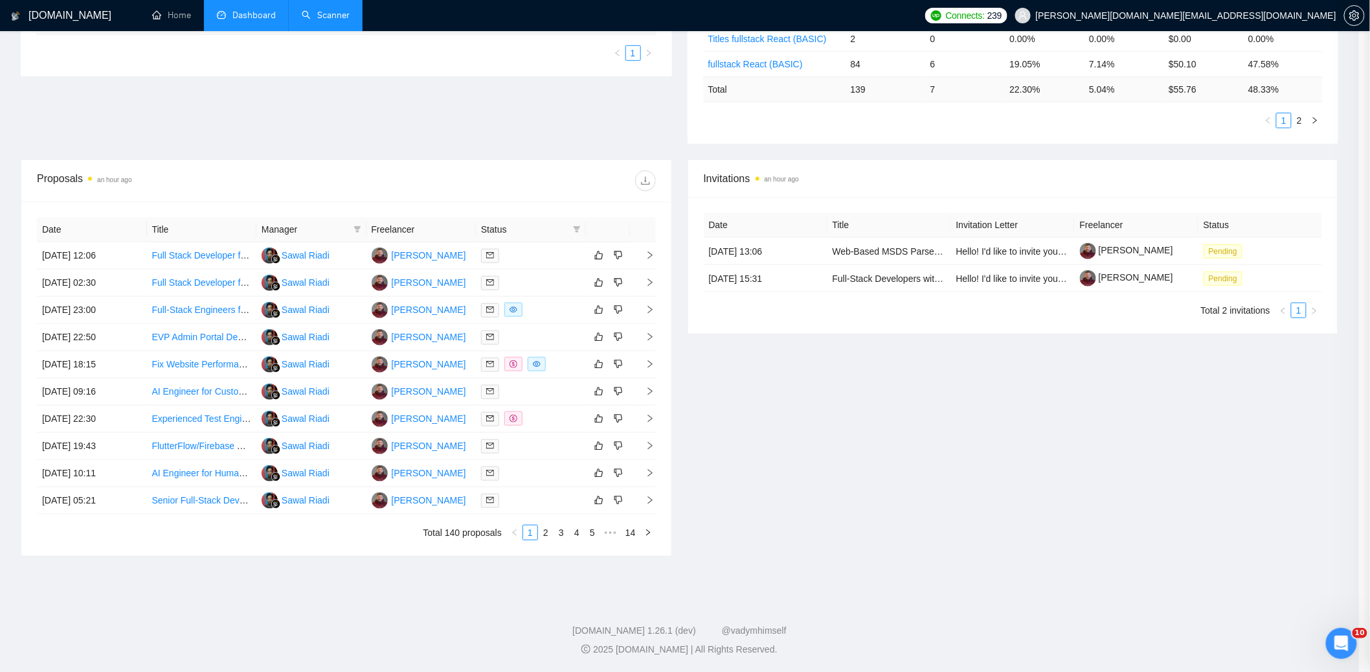
click at [334, 10] on link "Scanner" at bounding box center [326, 15] width 48 height 11
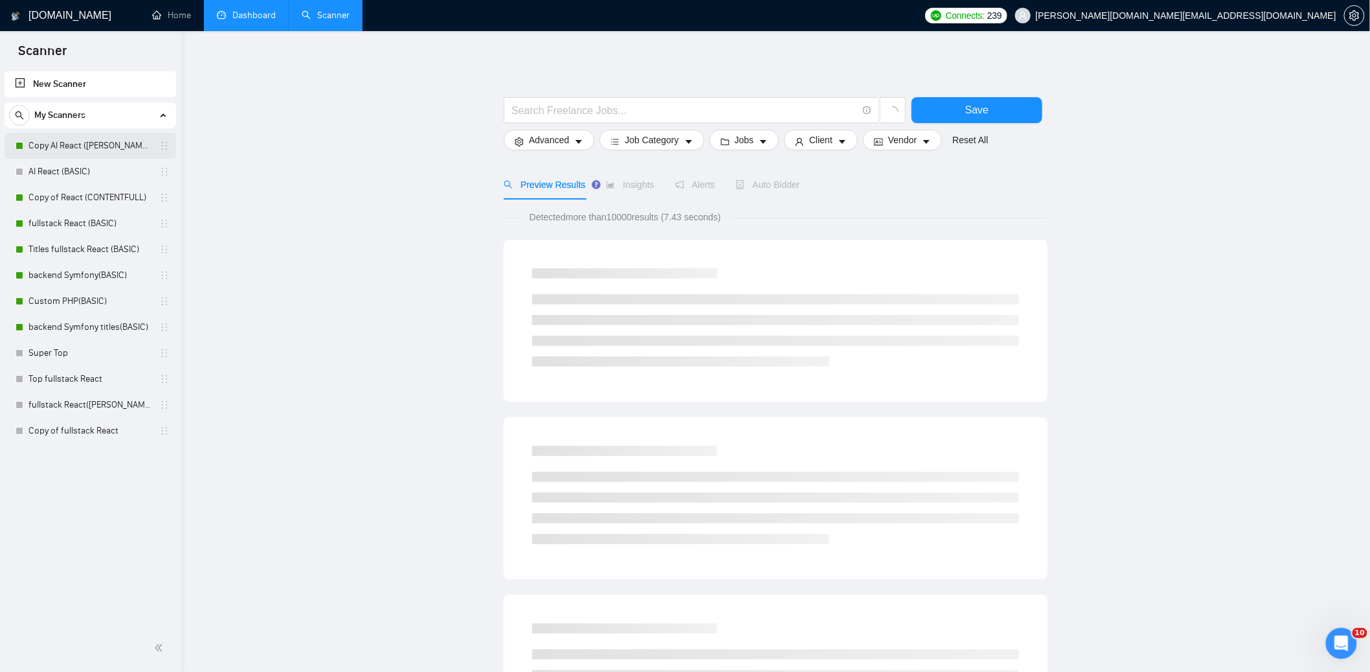
click at [62, 142] on link "Copy AI React ([PERSON_NAME])" at bounding box center [89, 146] width 123 height 26
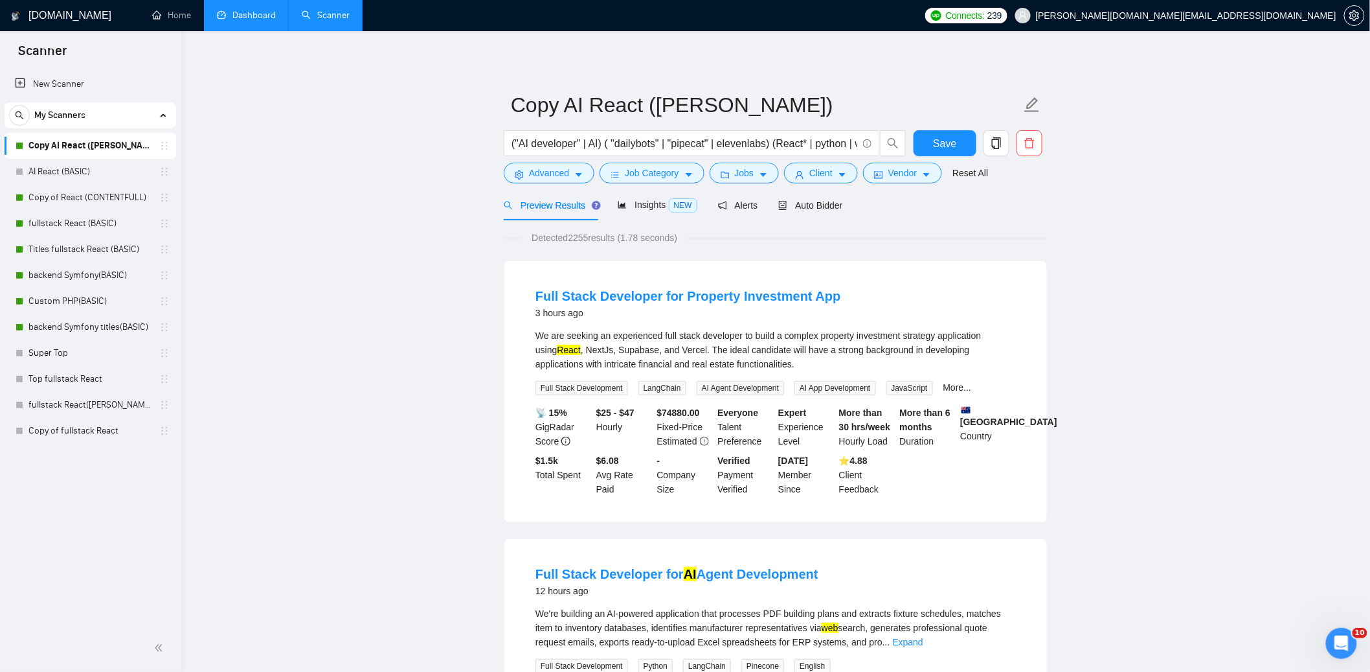
click at [250, 21] on link "Dashboard" at bounding box center [246, 15] width 59 height 11
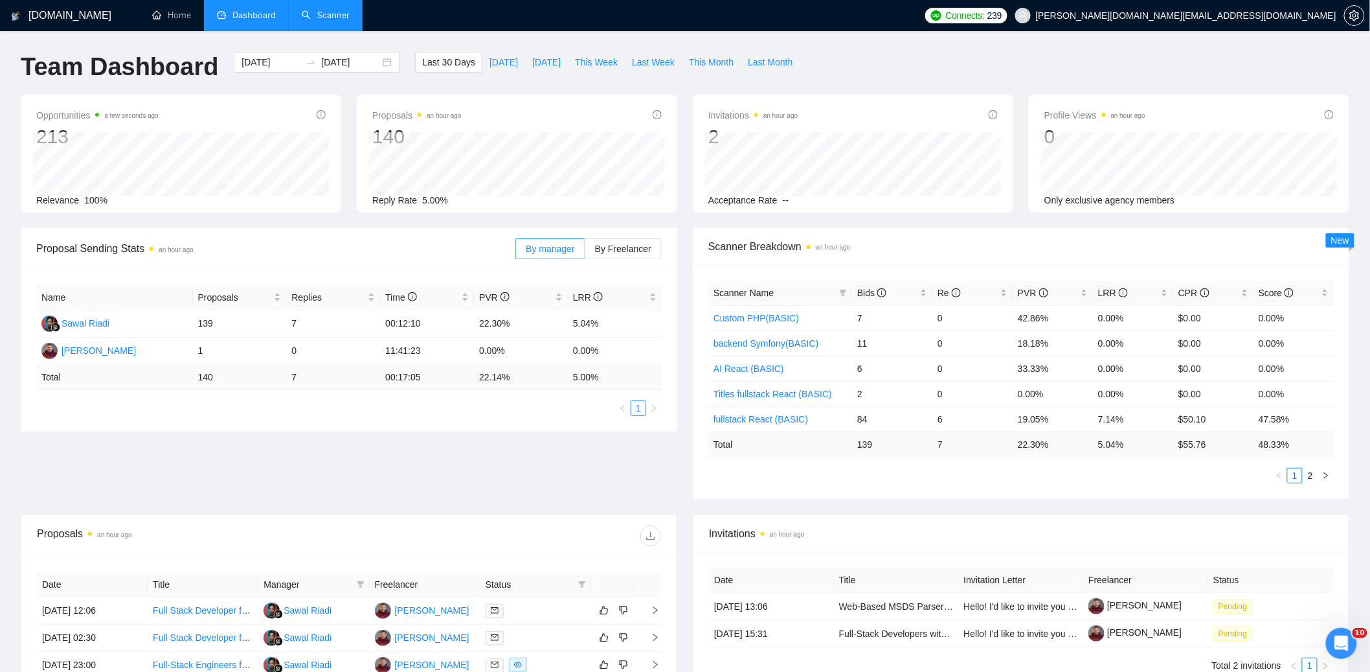
click at [673, 486] on div "Proposal Sending Stats an hour ago By manager By Freelancer Name Proposals Repl…" at bounding box center [685, 371] width 1344 height 286
